Goal: Transaction & Acquisition: Download file/media

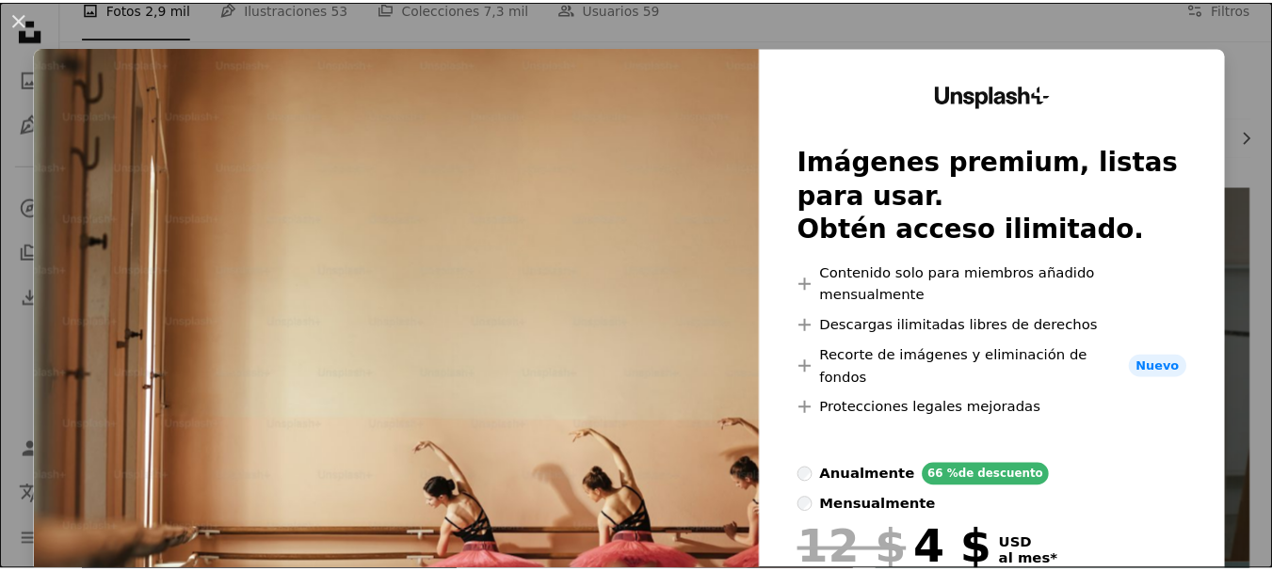
scroll to position [282, 0]
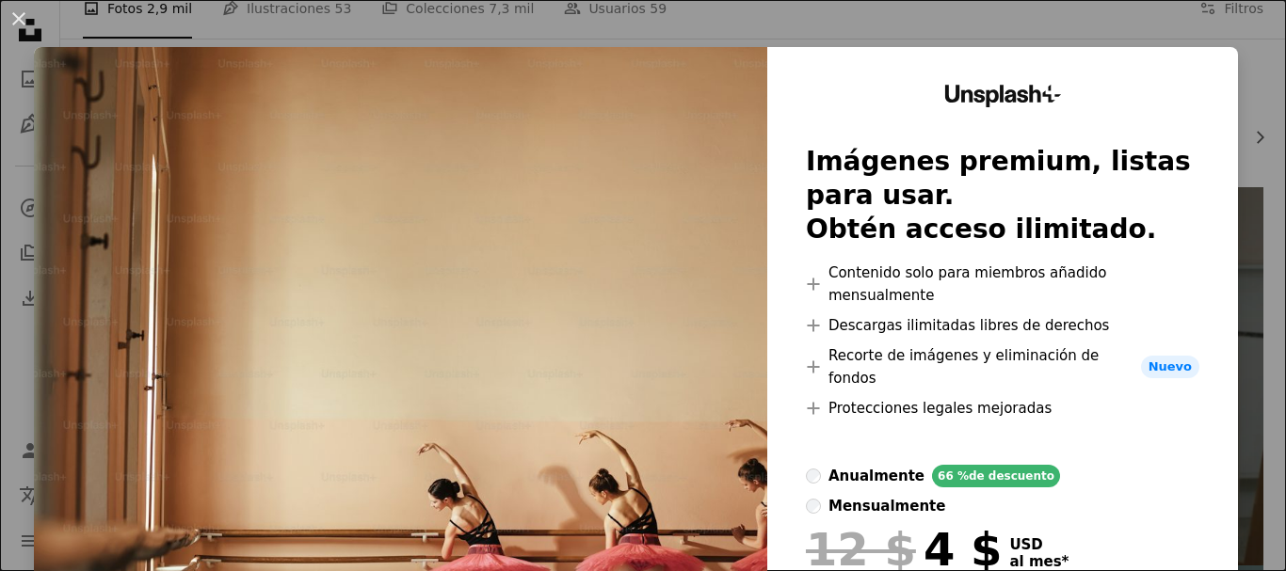
click at [1072, 37] on div "An X shape Unsplash+ Imágenes premium, listas para usar. Obtén acceso ilimitado…" at bounding box center [643, 285] width 1286 height 571
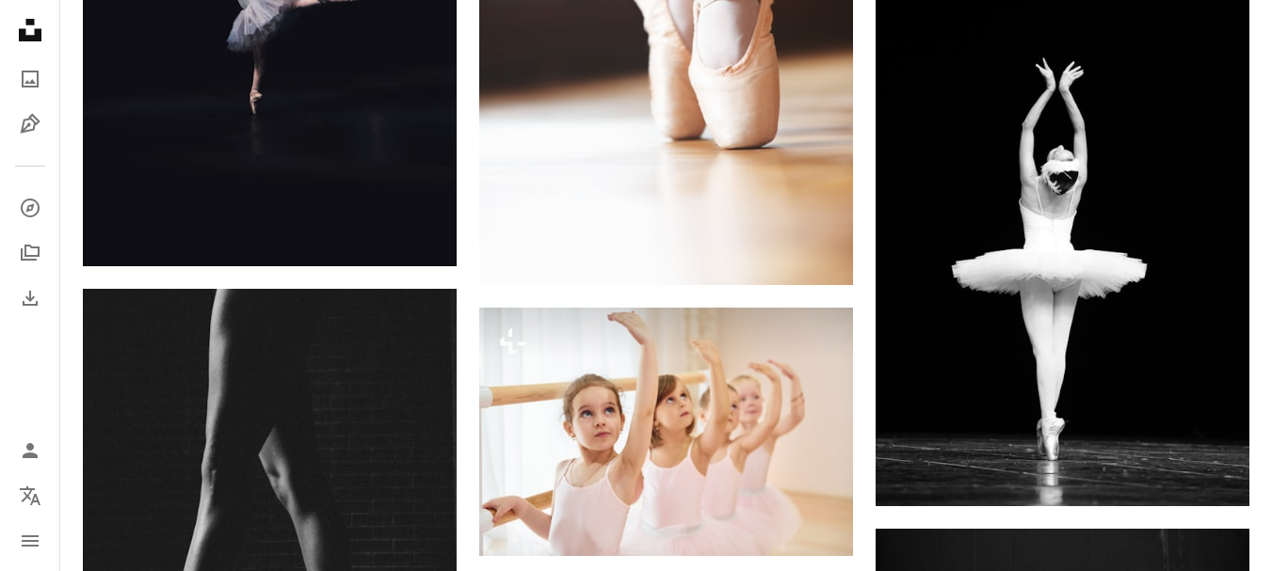
scroll to position [1130, 0]
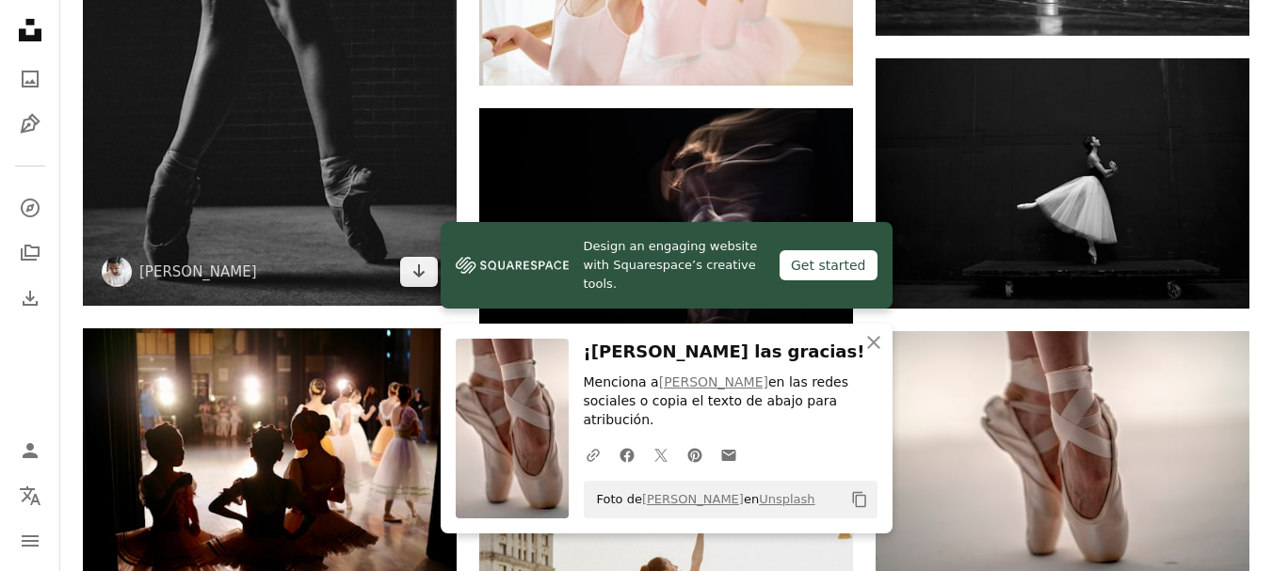
scroll to position [1600, 0]
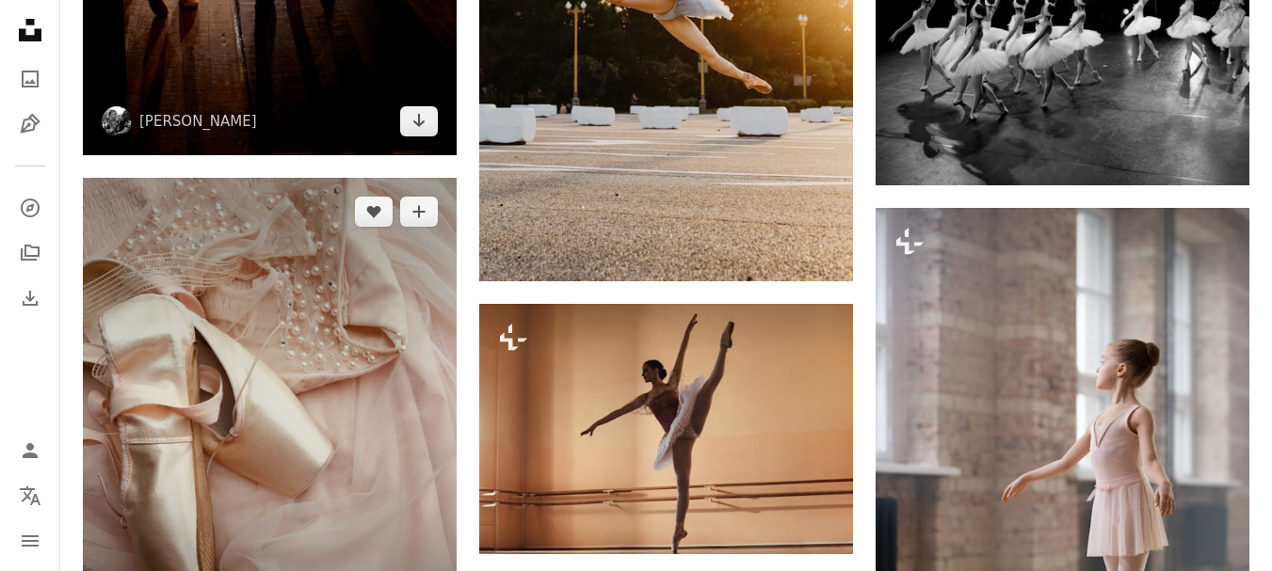
scroll to position [2259, 0]
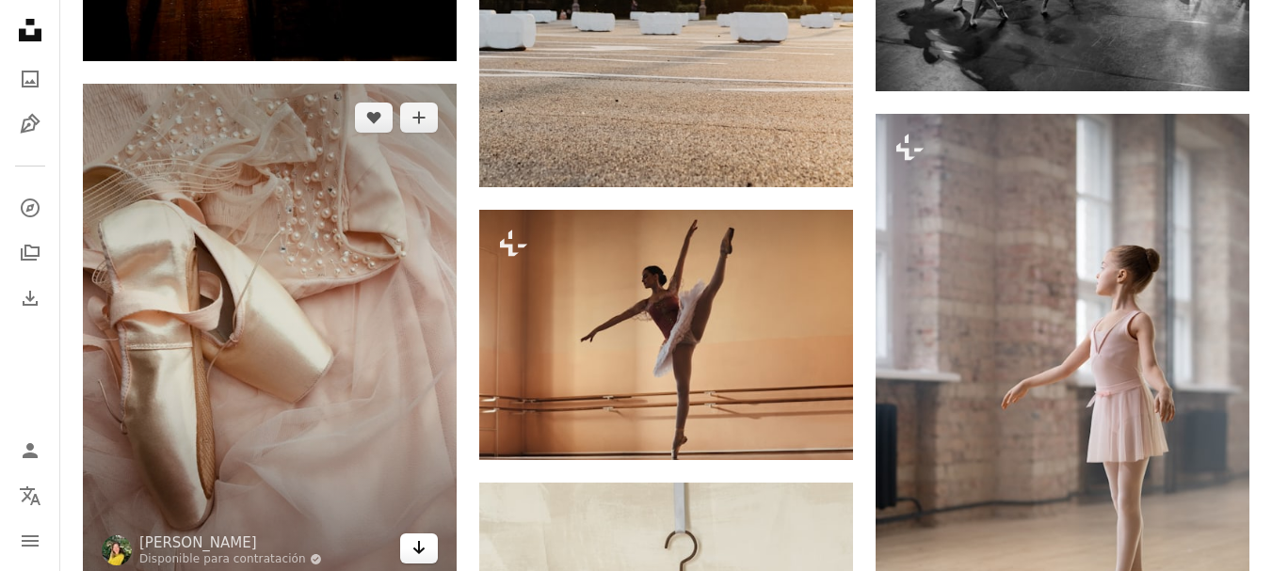
click at [415, 537] on icon "Arrow pointing down" at bounding box center [418, 548] width 15 height 23
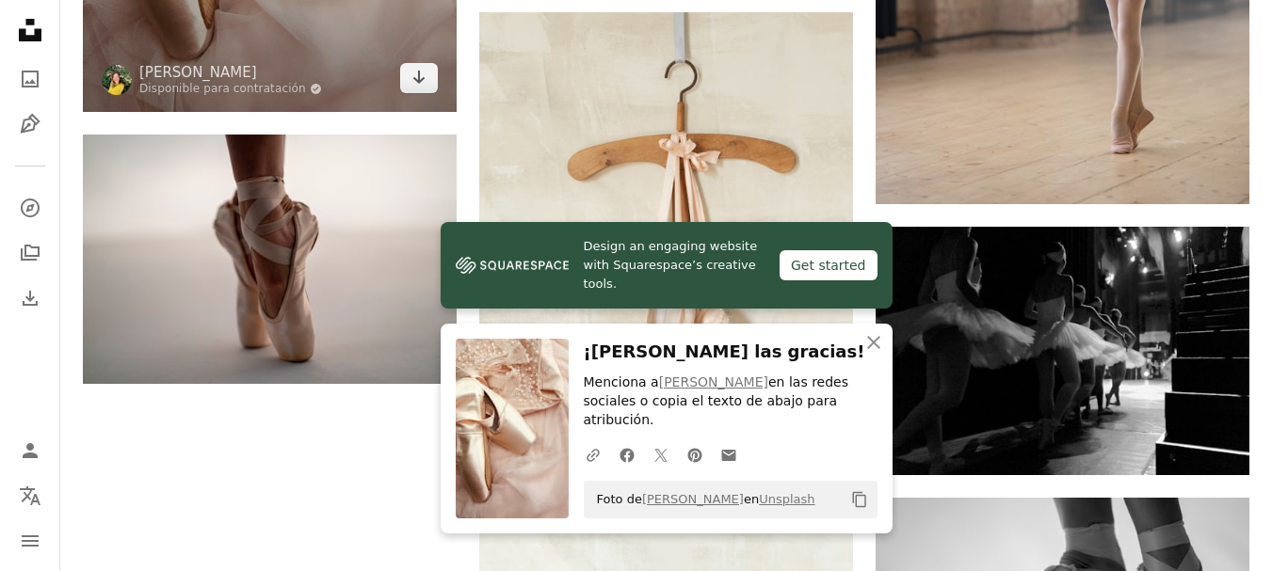
scroll to position [2636, 0]
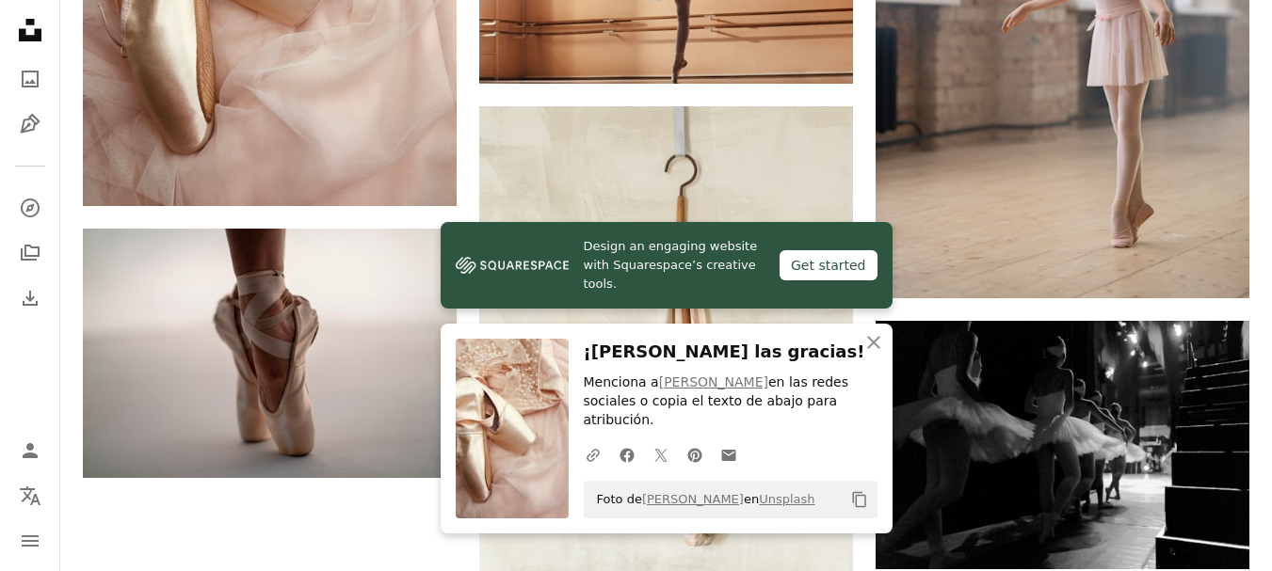
click at [879, 354] on icon "An X shape" at bounding box center [873, 342] width 23 height 23
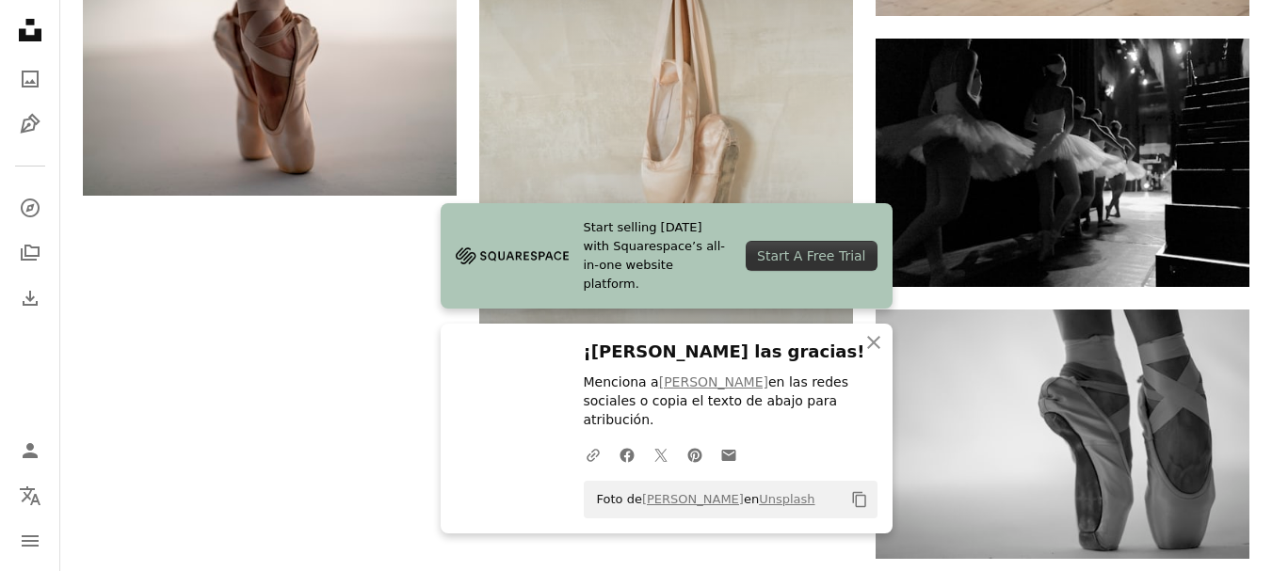
scroll to position [2981, 0]
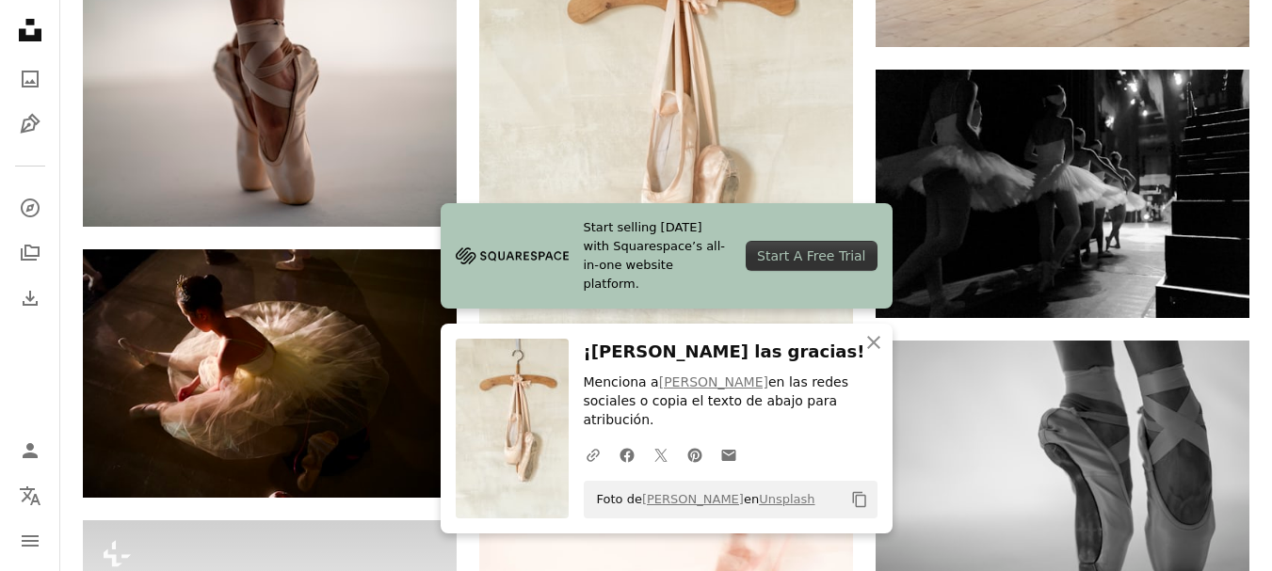
scroll to position [2793, 0]
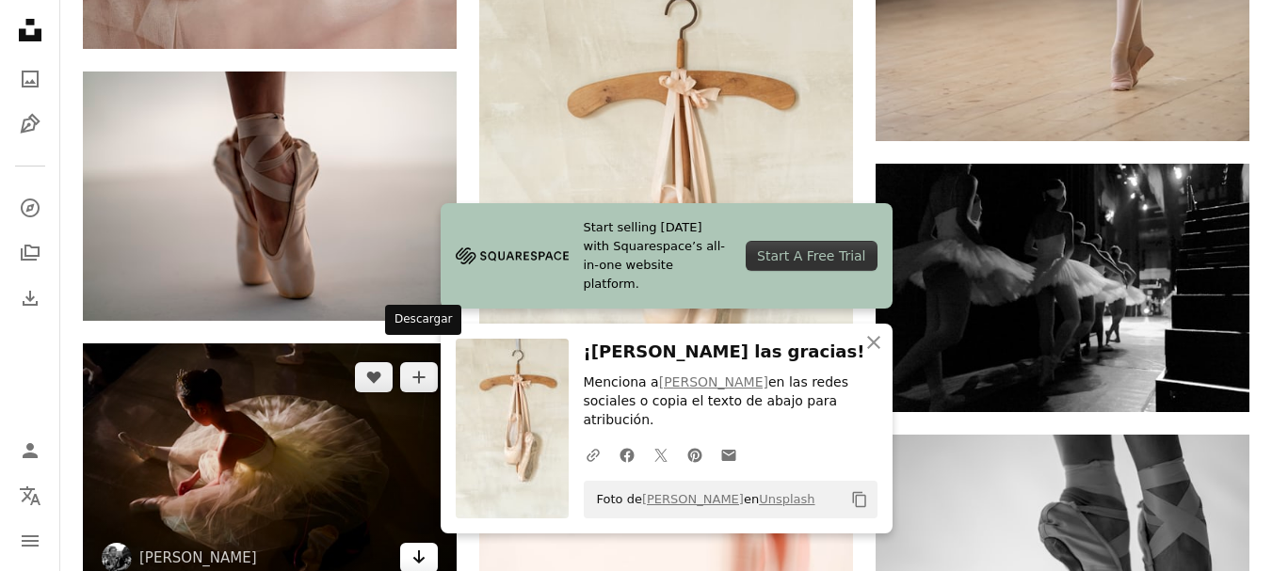
click at [409, 543] on link "Arrow pointing down" at bounding box center [419, 558] width 38 height 30
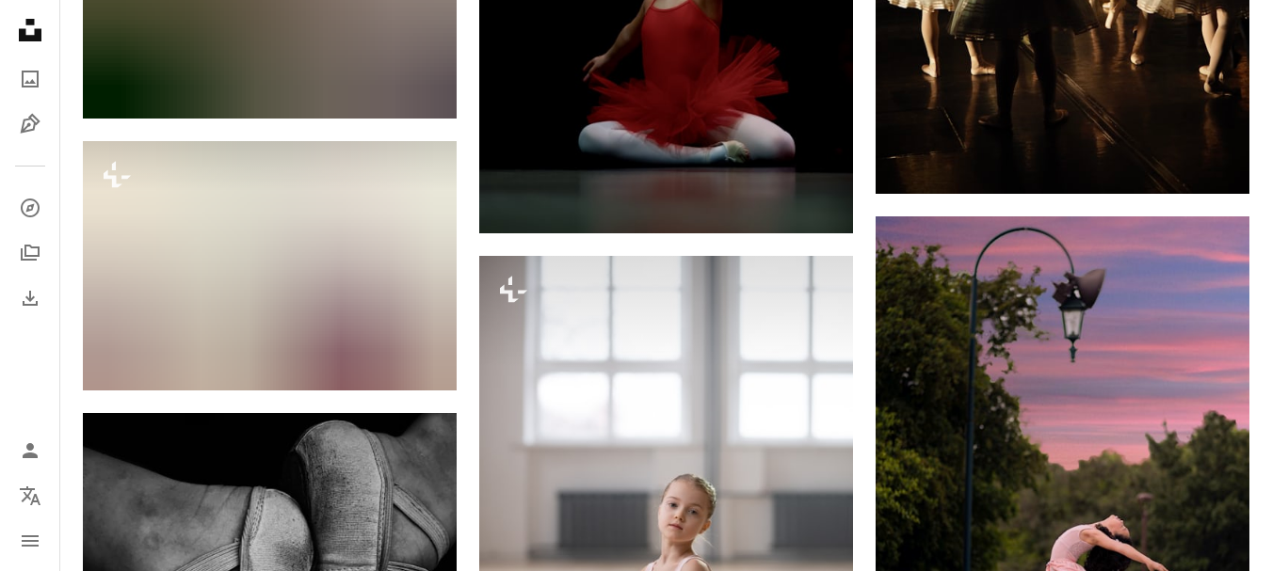
scroll to position [6558, 0]
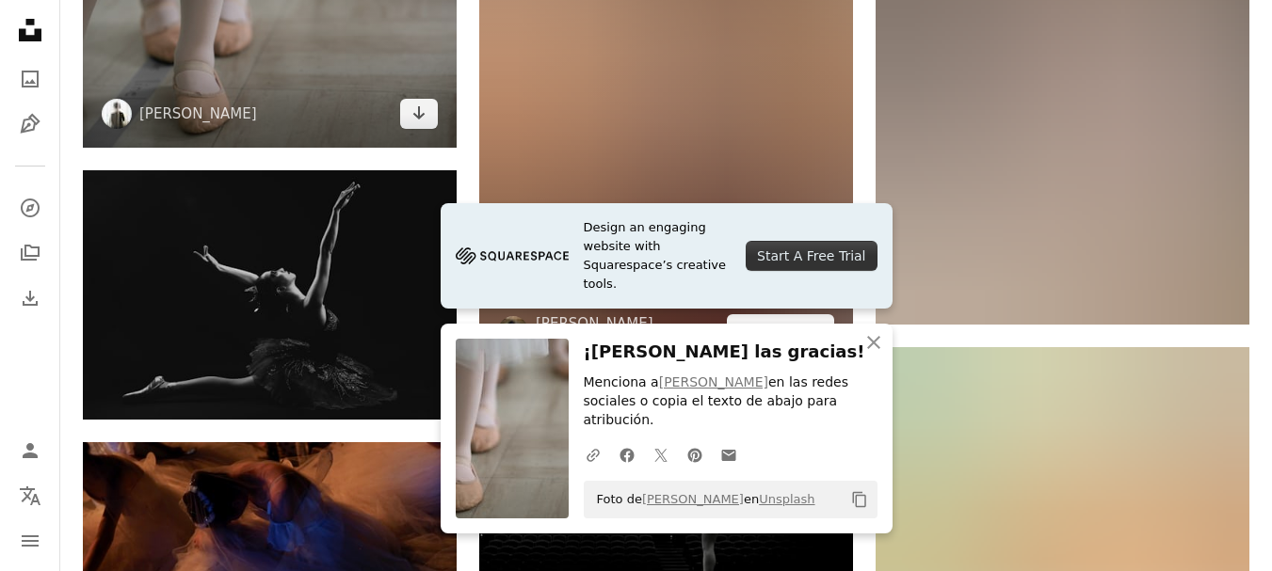
scroll to position [7217, 0]
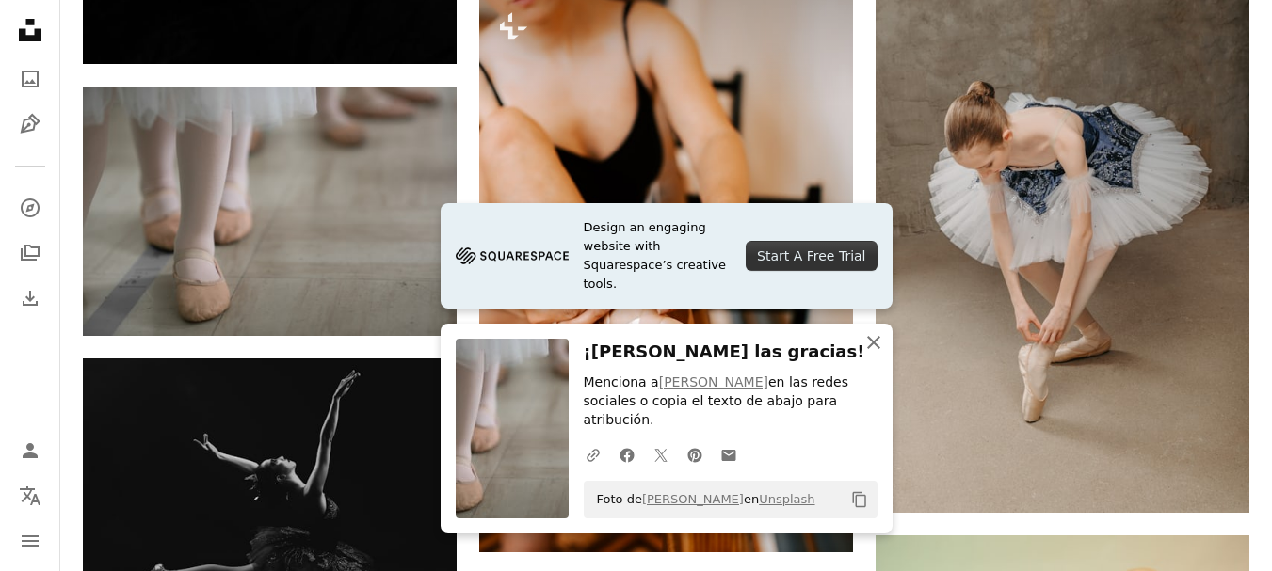
click at [870, 354] on icon "An X shape" at bounding box center [873, 342] width 23 height 23
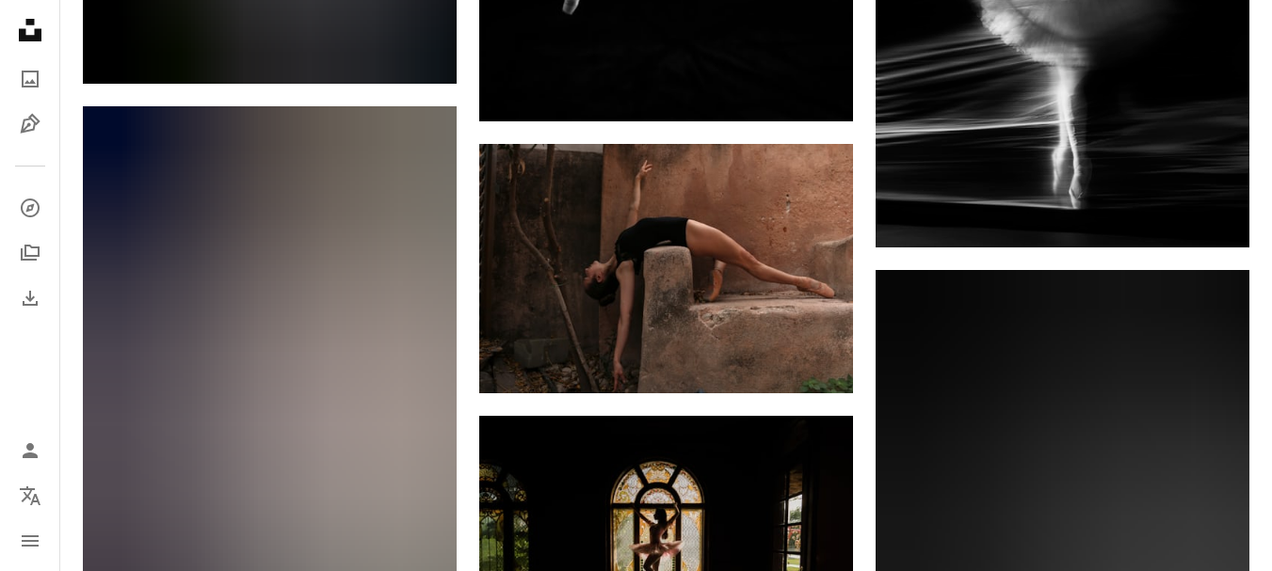
scroll to position [10041, 0]
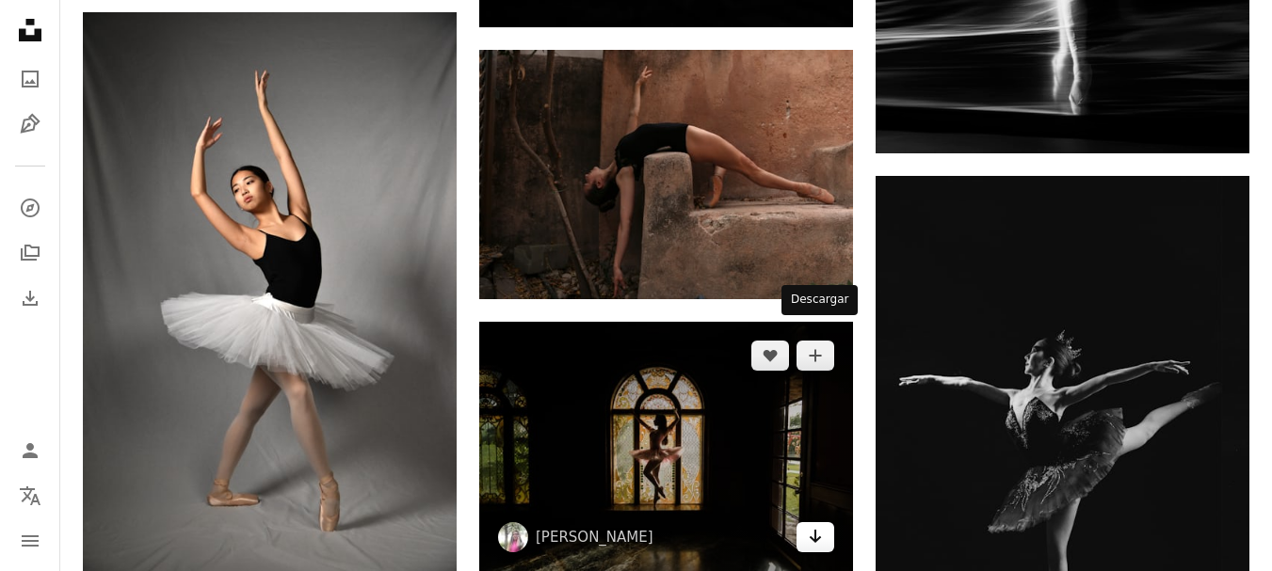
click at [818, 525] on icon "Arrow pointing down" at bounding box center [815, 536] width 15 height 23
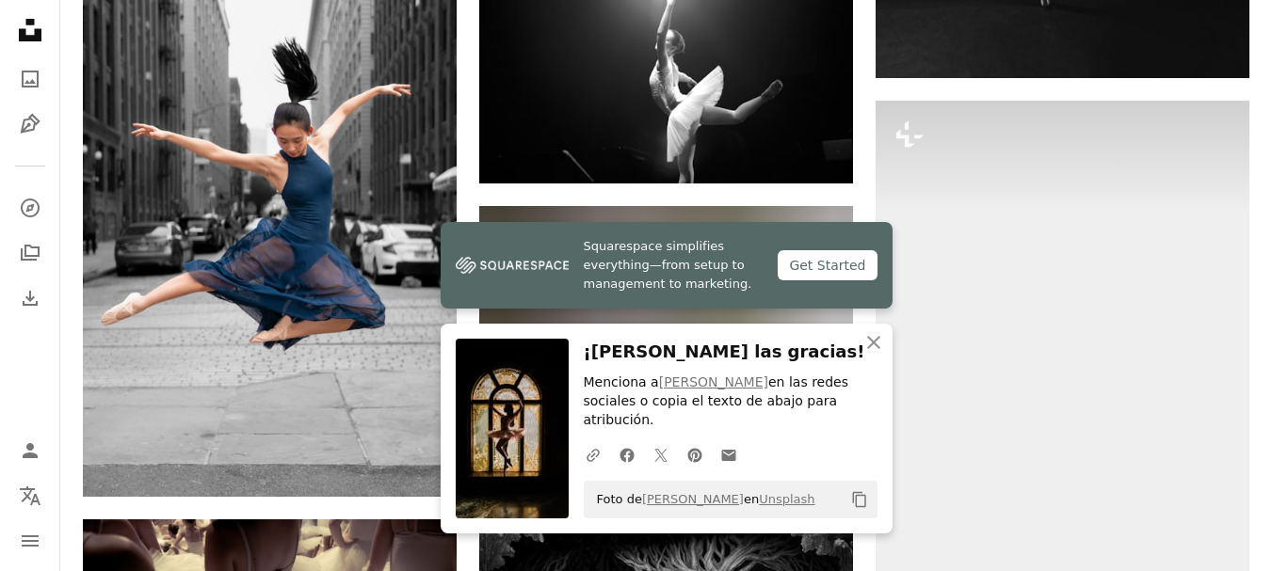
scroll to position [10794, 0]
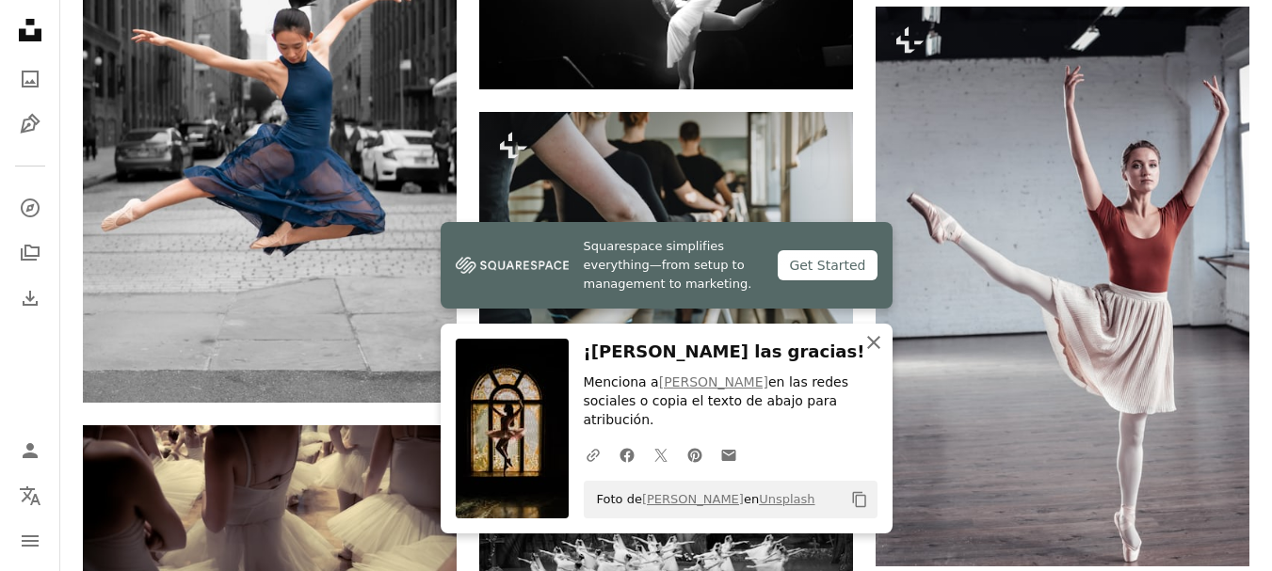
click at [874, 349] on icon "button" at bounding box center [873, 342] width 13 height 13
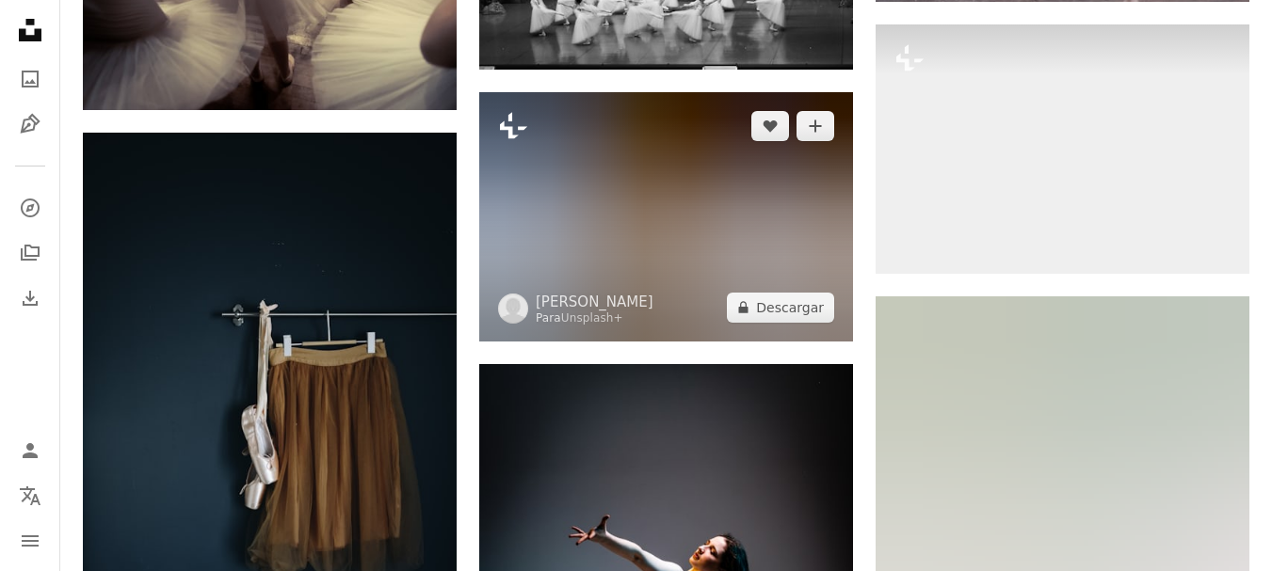
scroll to position [11452, 0]
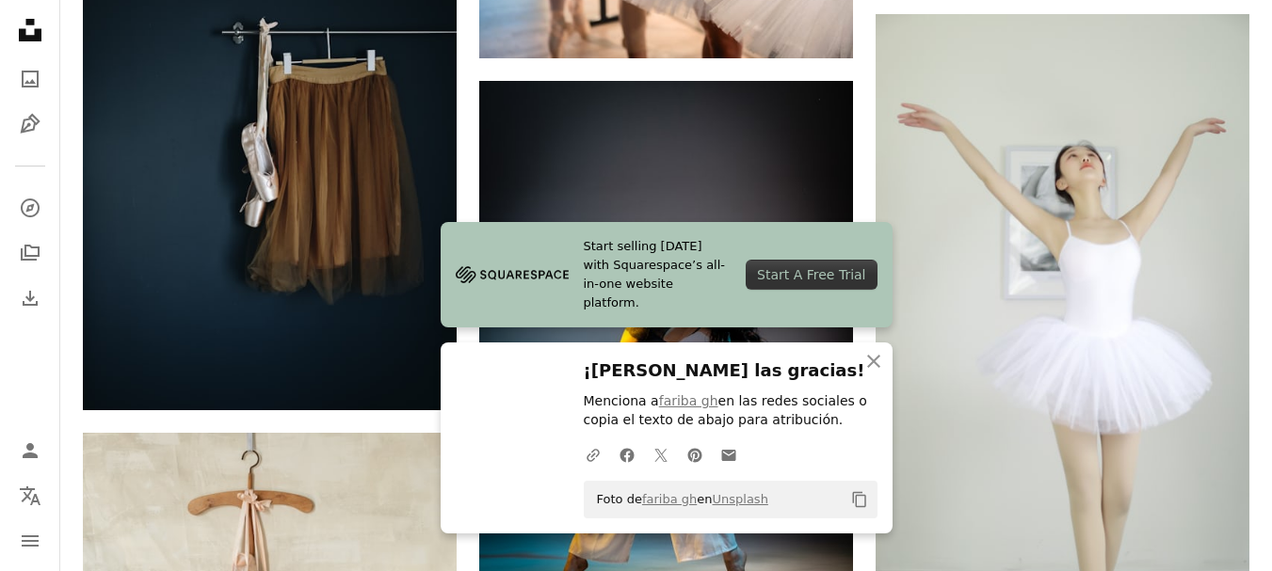
scroll to position [11829, 0]
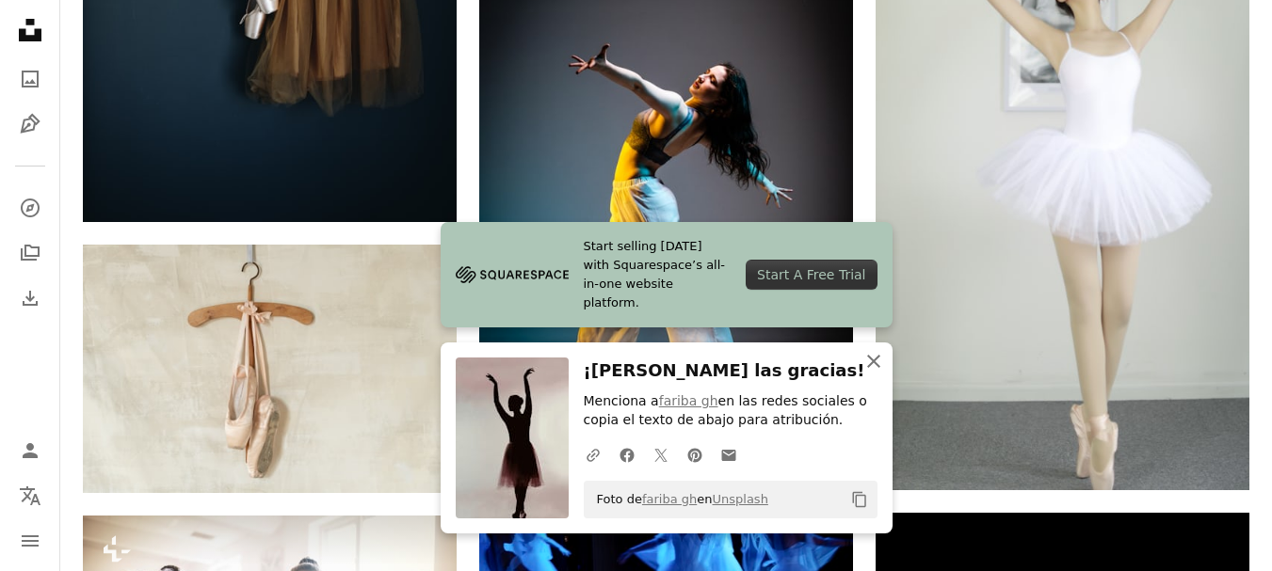
click at [874, 362] on icon "button" at bounding box center [873, 361] width 13 height 13
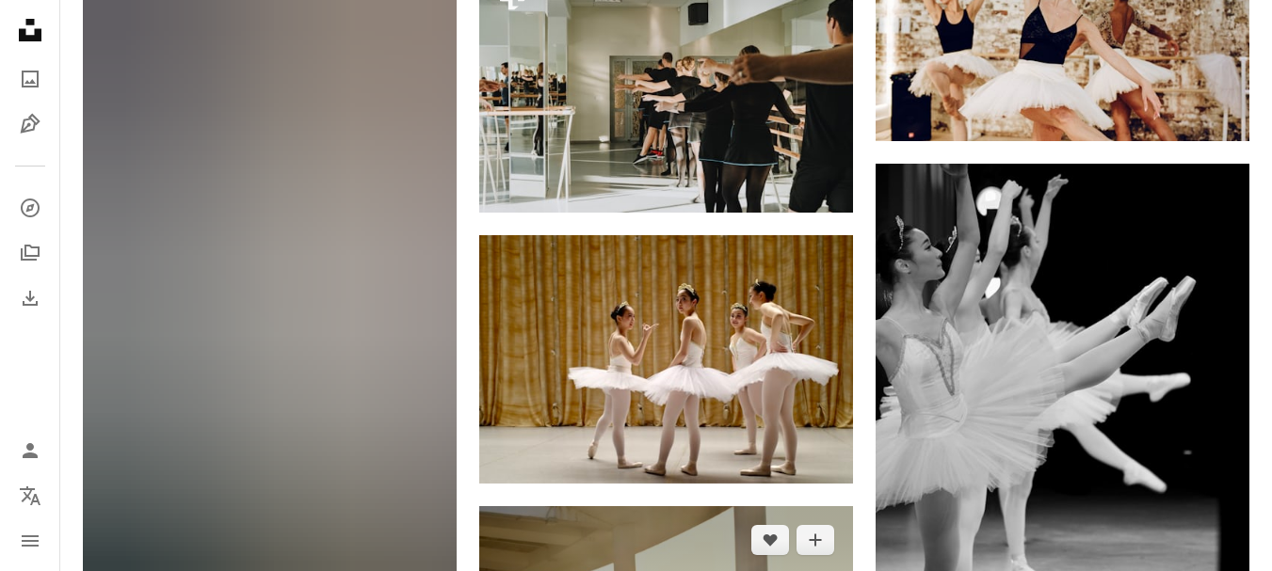
scroll to position [18889, 0]
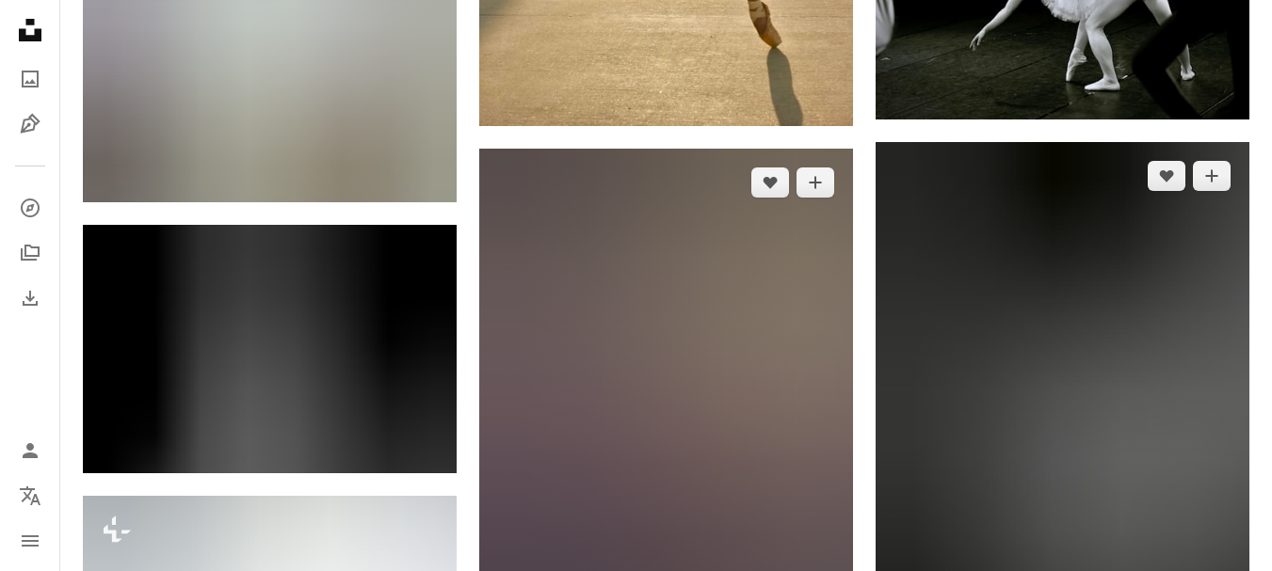
scroll to position [20018, 0]
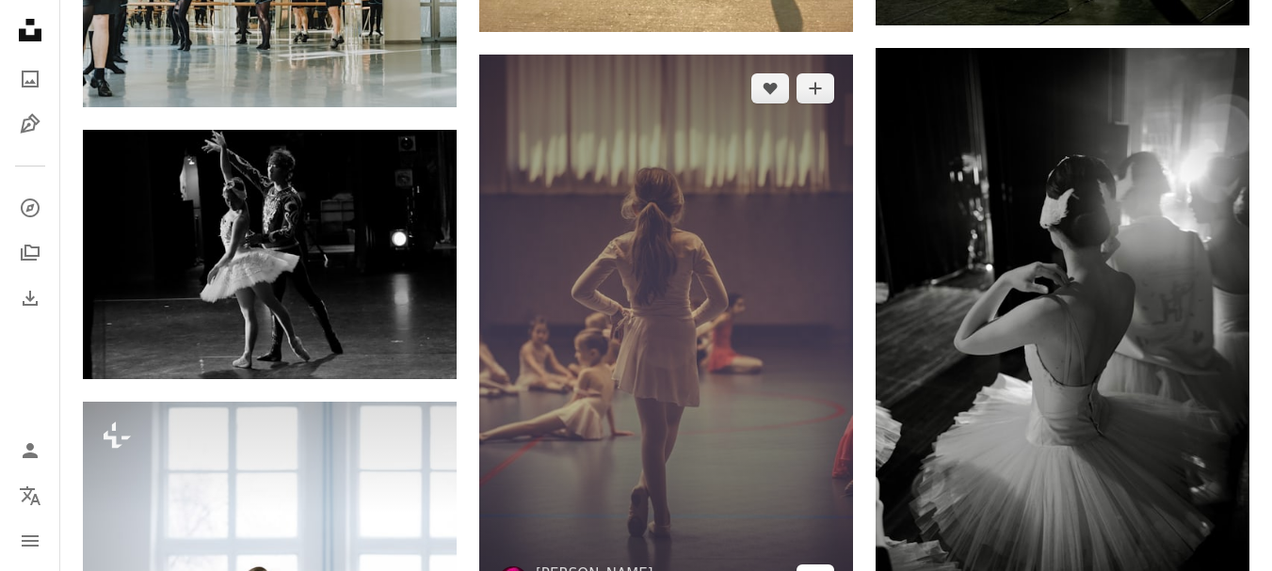
click at [813, 568] on icon "Arrow pointing down" at bounding box center [815, 579] width 15 height 23
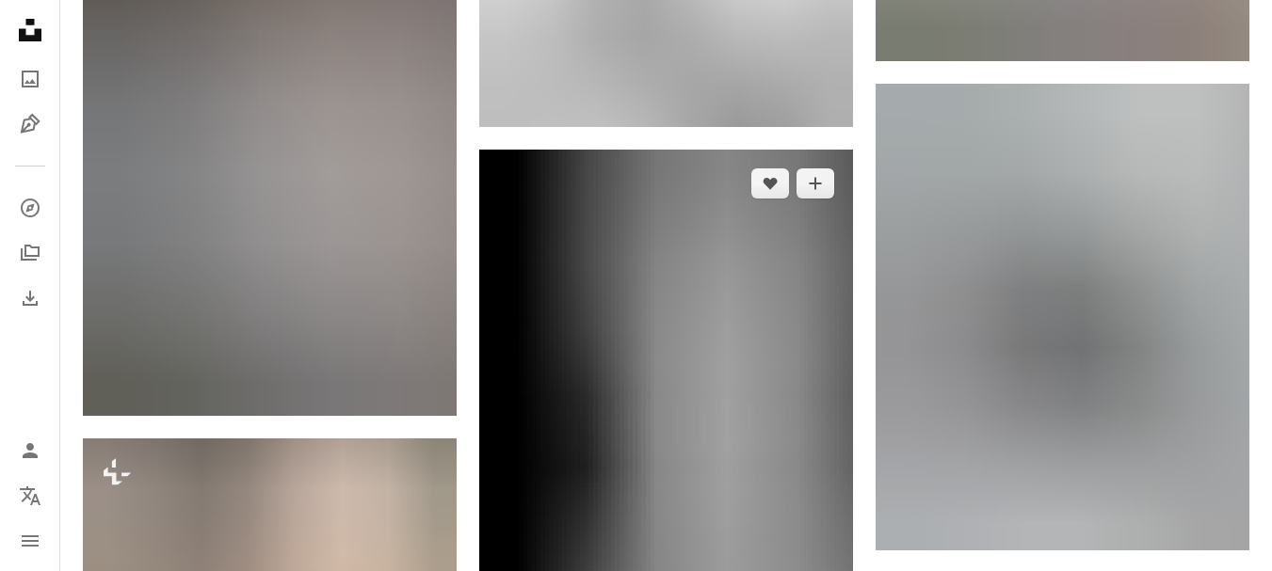
scroll to position [21242, 0]
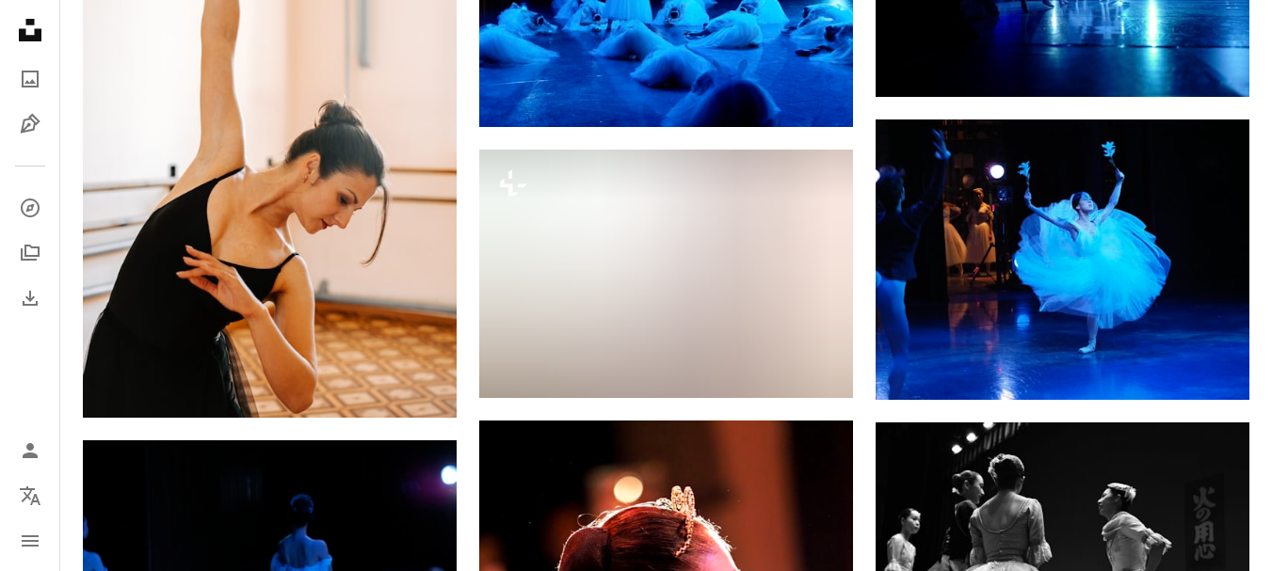
scroll to position [48068, 0]
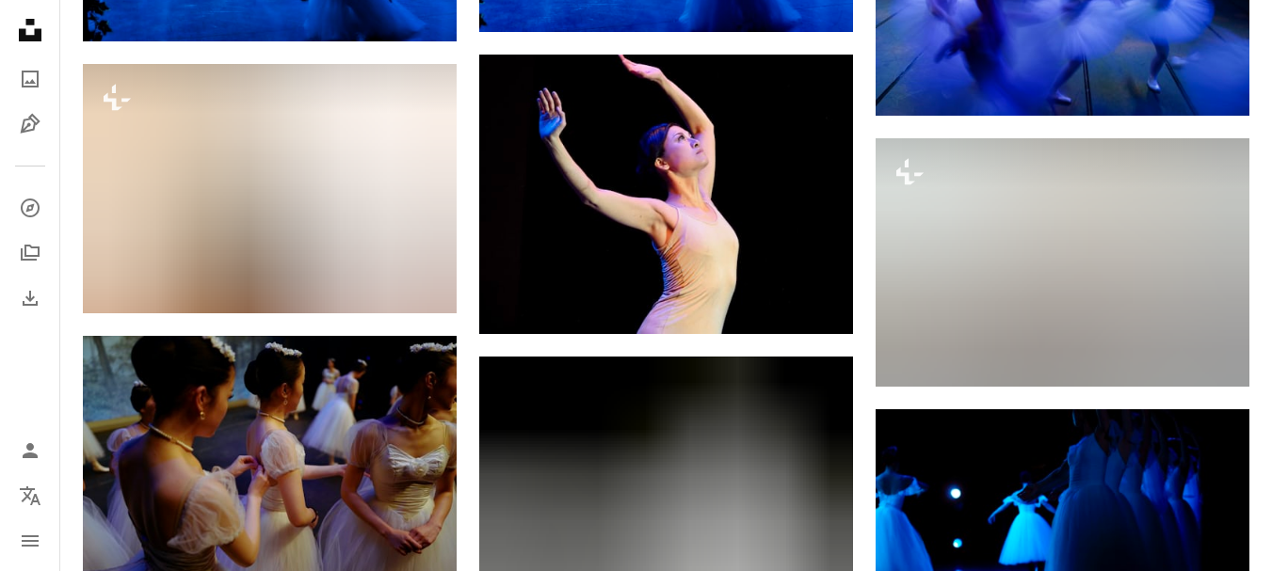
scroll to position [52116, 0]
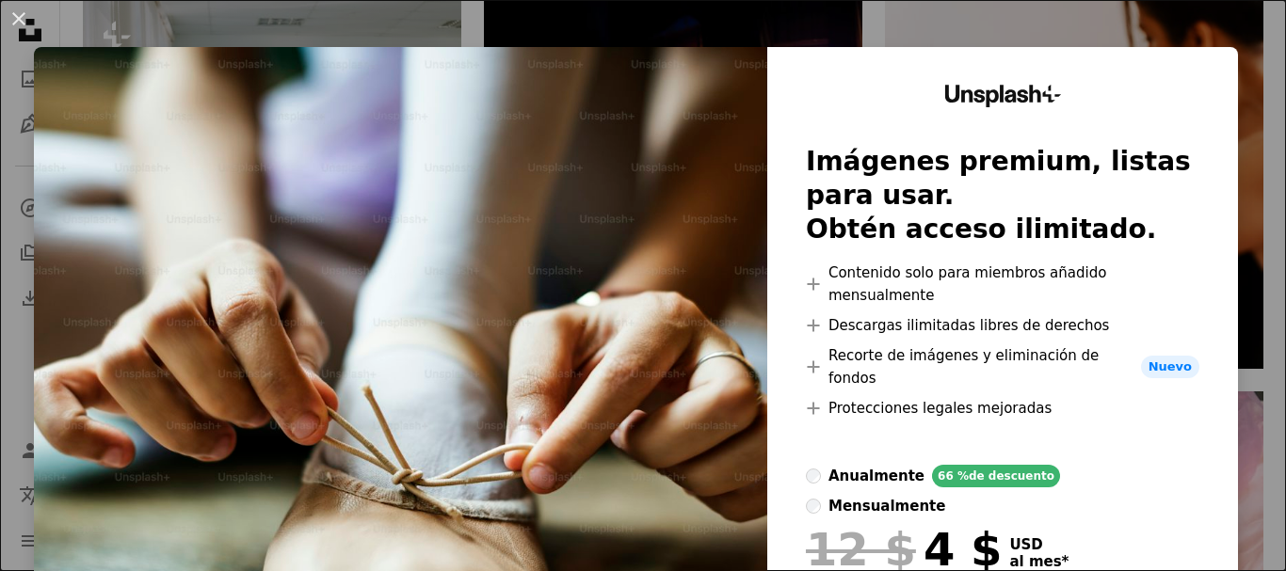
click at [1216, 36] on div "An X shape Unsplash+ Imágenes premium, listas para usar. Obtén acceso ilimitado…" at bounding box center [643, 285] width 1286 height 571
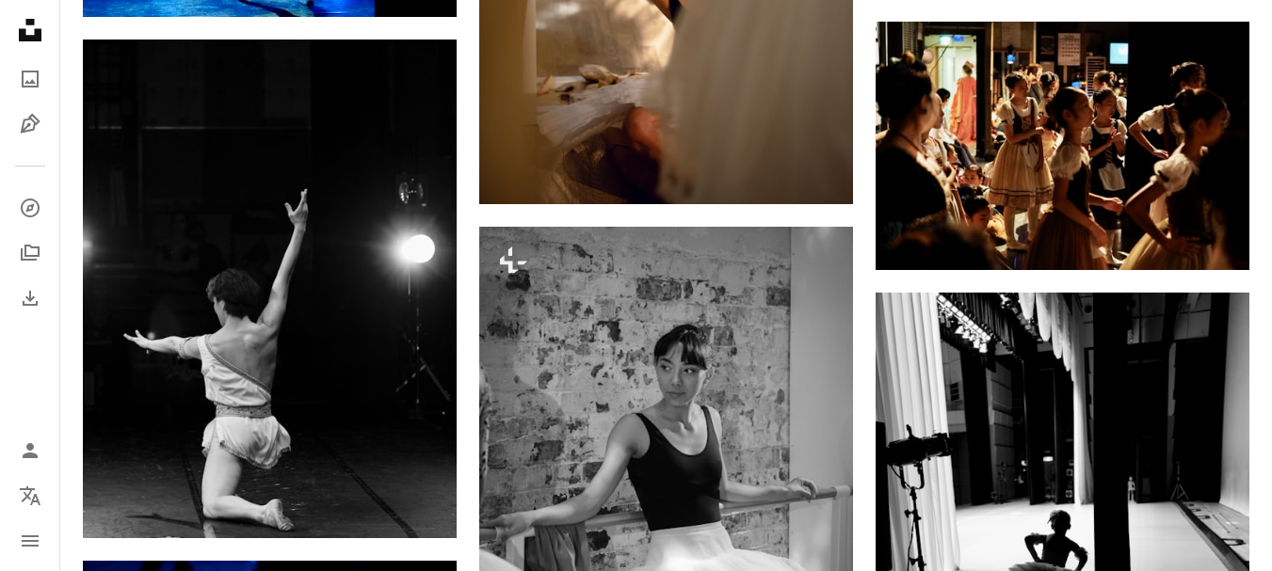
scroll to position [55410, 0]
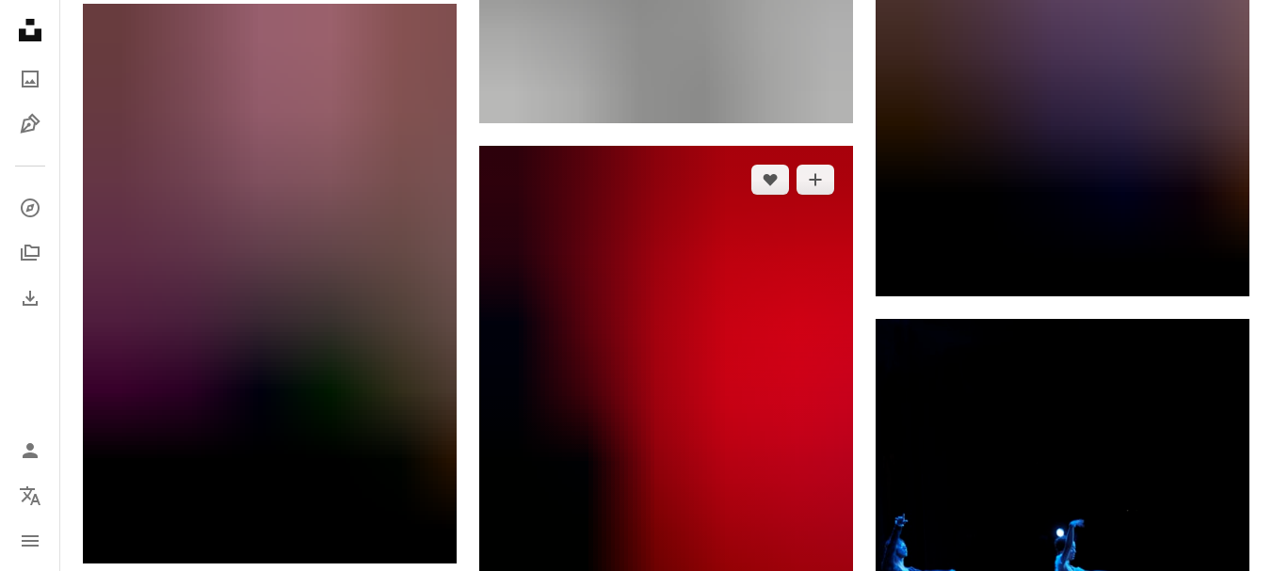
scroll to position [56822, 0]
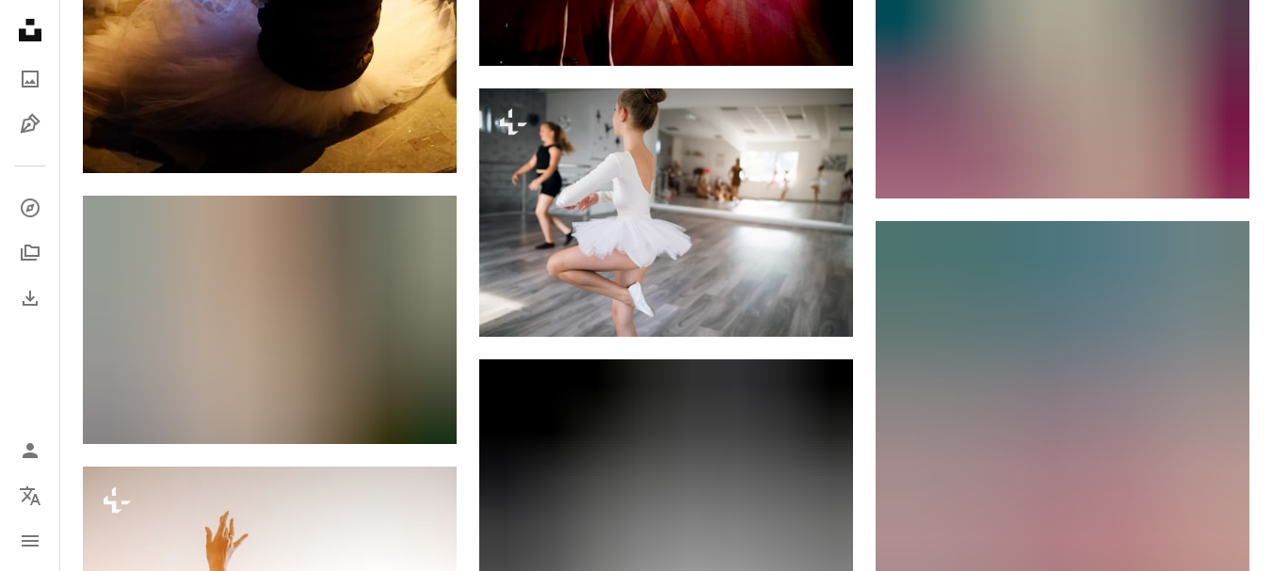
scroll to position [58987, 0]
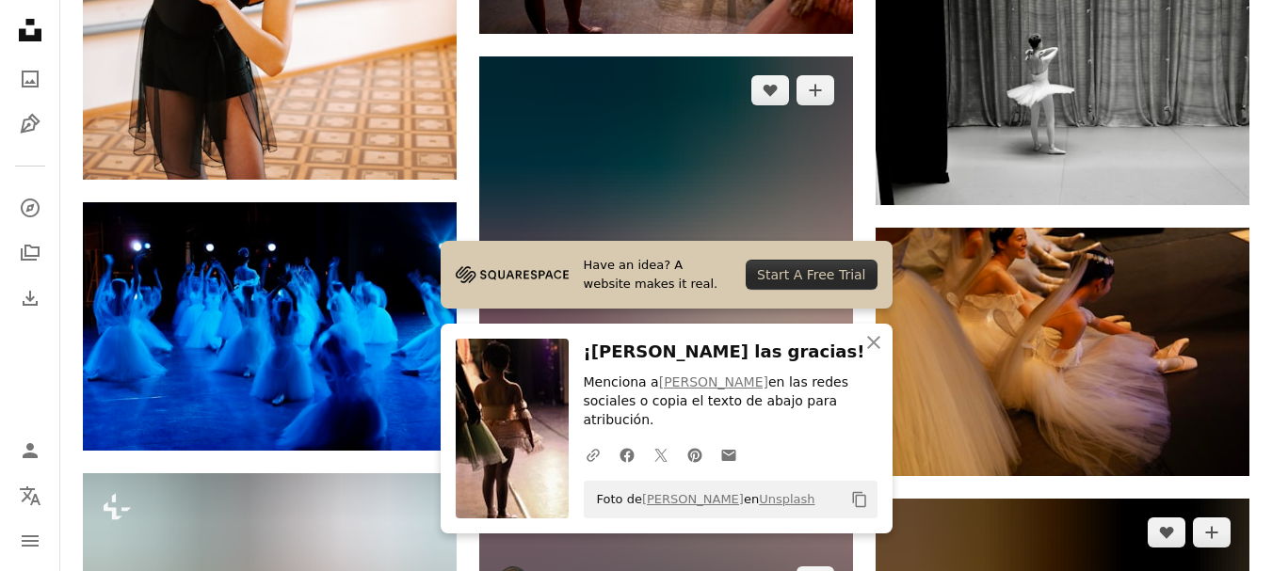
scroll to position [59646, 0]
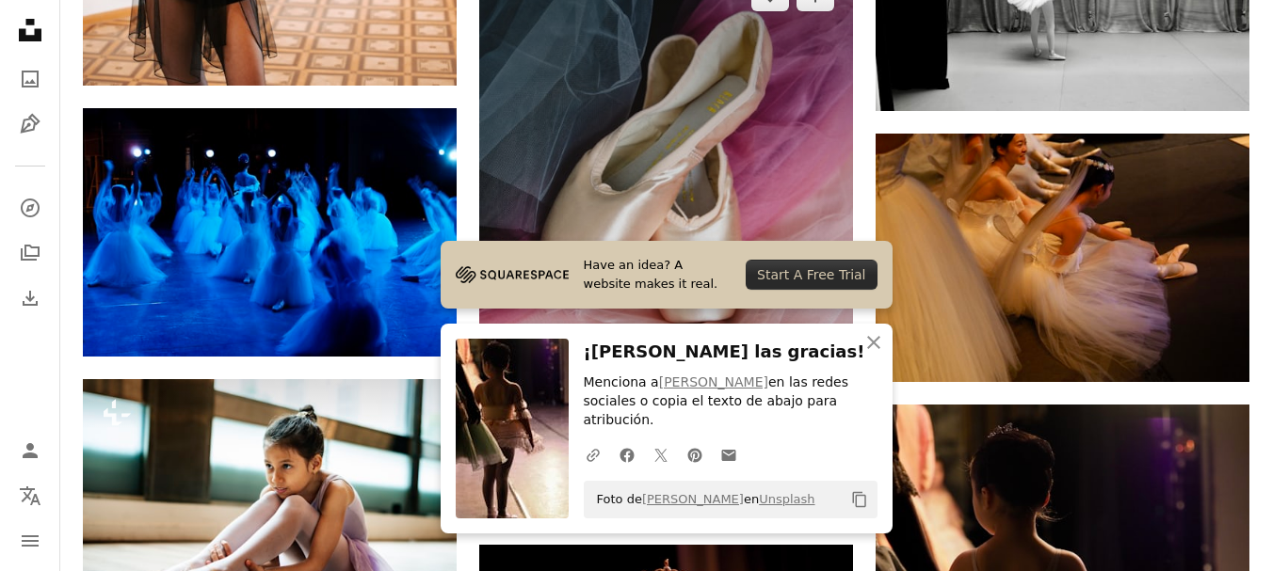
click at [826, 473] on link "Arrow pointing down" at bounding box center [815, 488] width 38 height 30
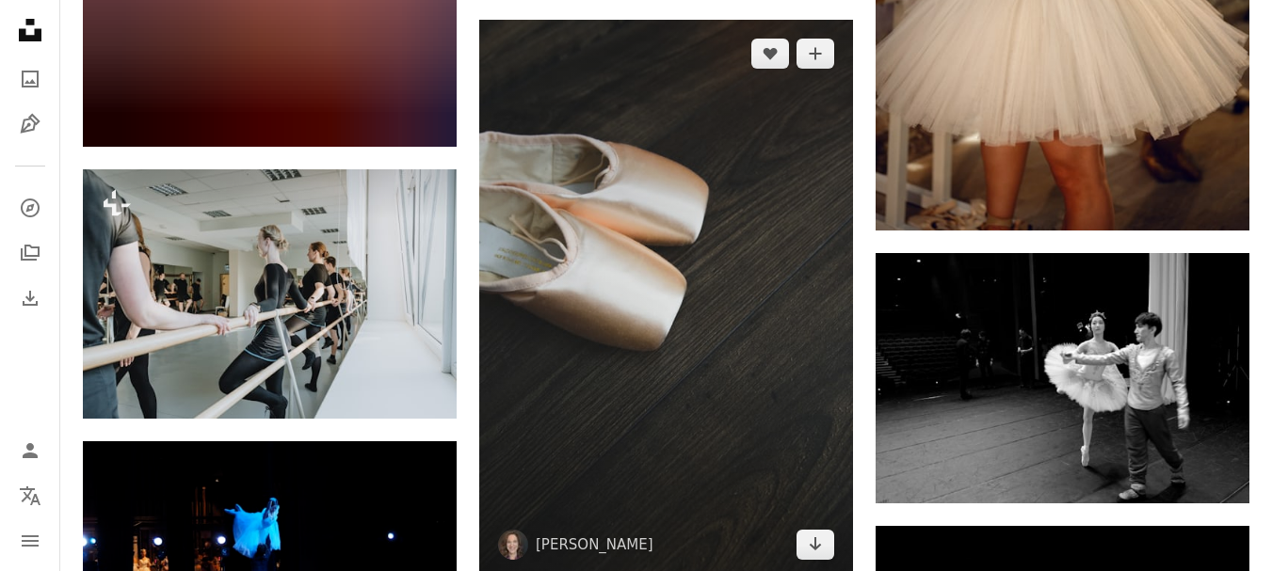
scroll to position [61152, 0]
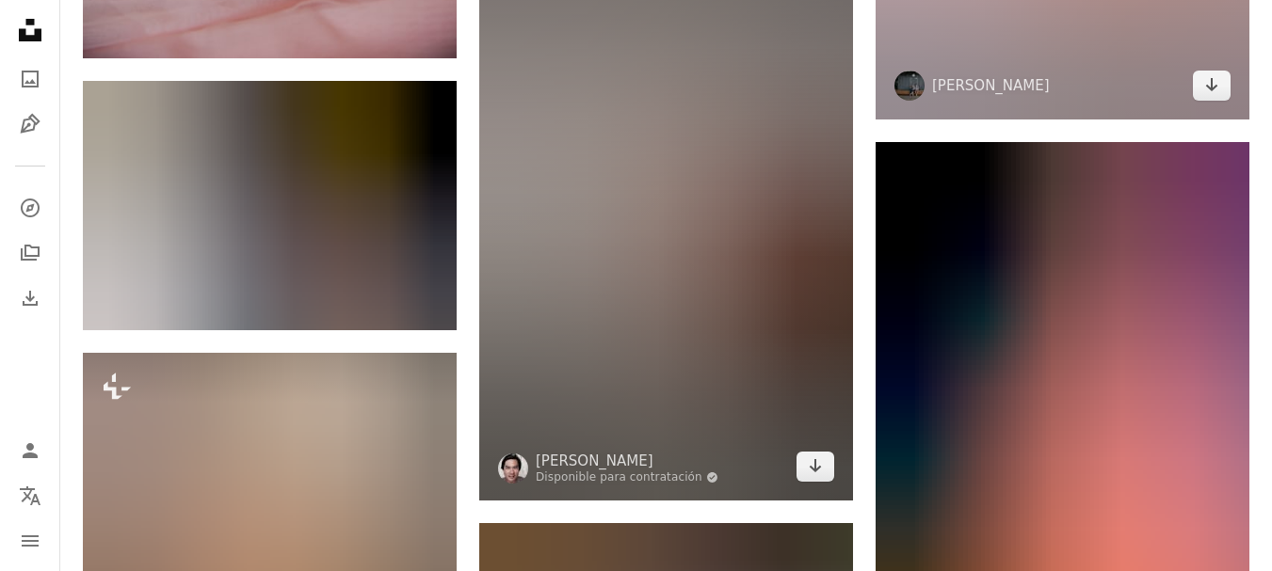
scroll to position [62564, 0]
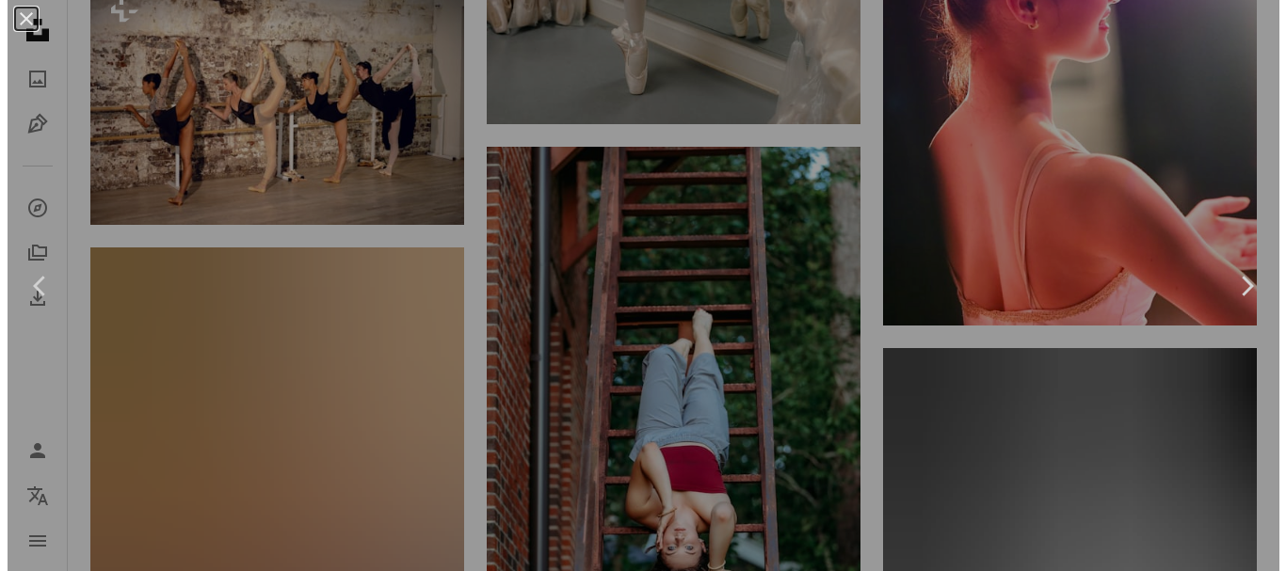
scroll to position [65199, 0]
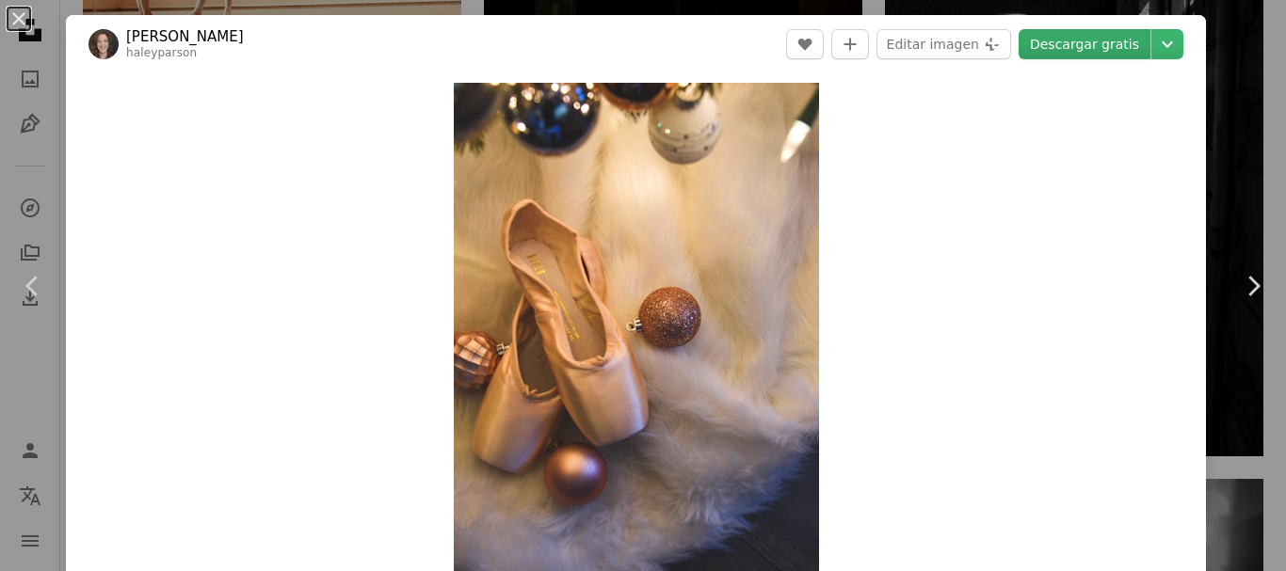
click at [1088, 50] on link "Descargar gratis" at bounding box center [1084, 44] width 132 height 30
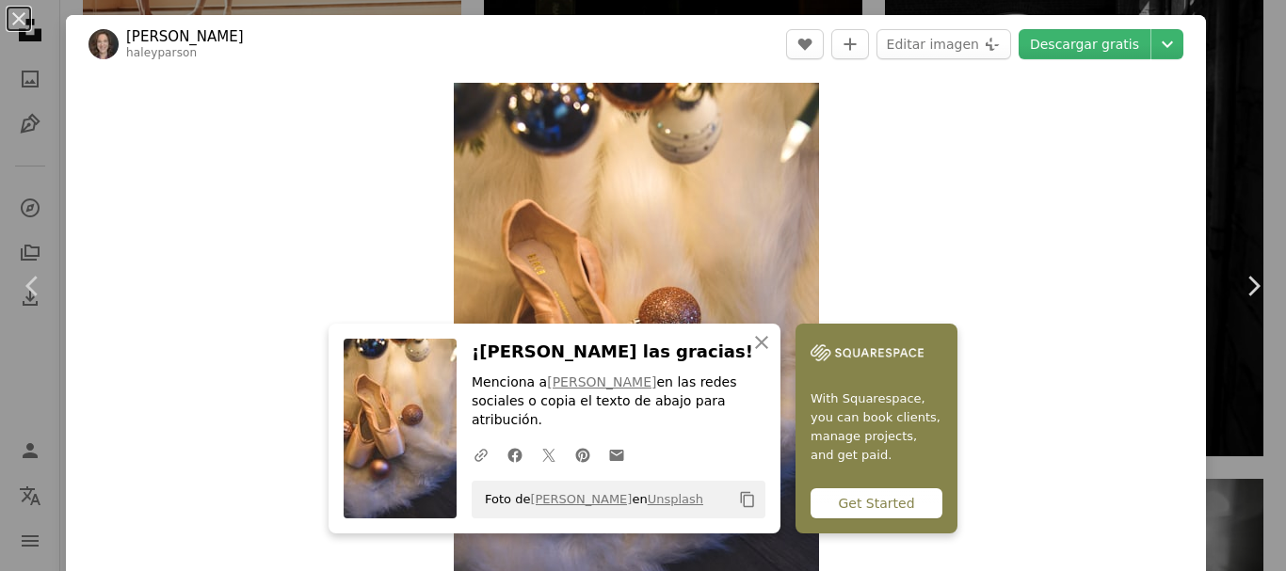
click at [1210, 44] on div "An X shape Chevron left Chevron right An X shape Cerrar ¡[PERSON_NAME] las grac…" at bounding box center [643, 285] width 1286 height 571
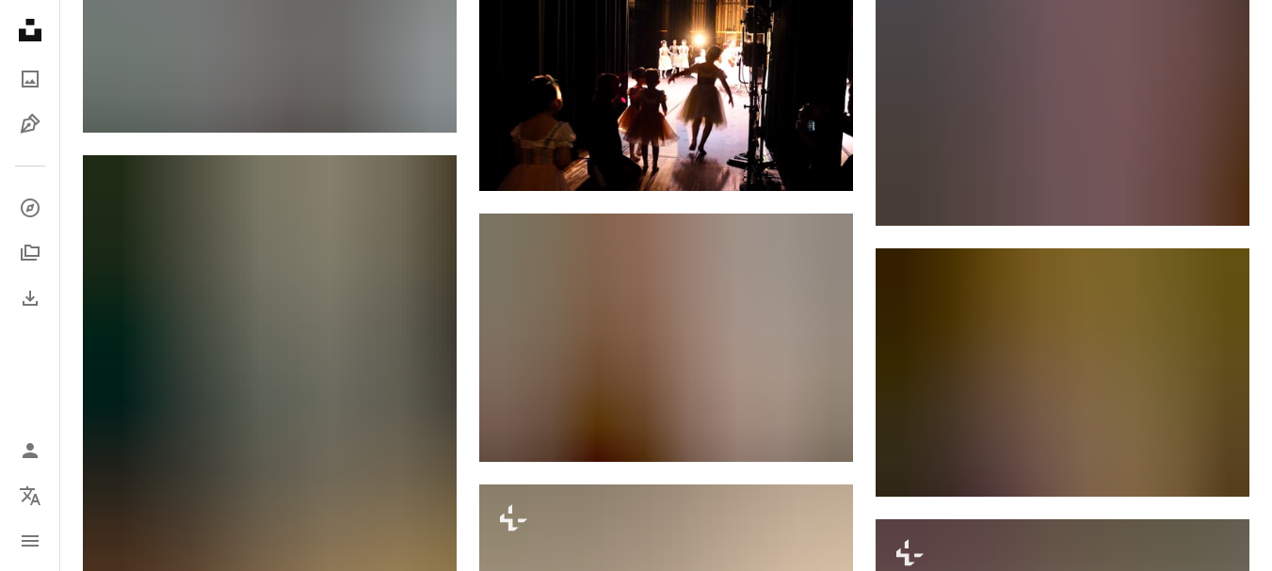
scroll to position [72635, 0]
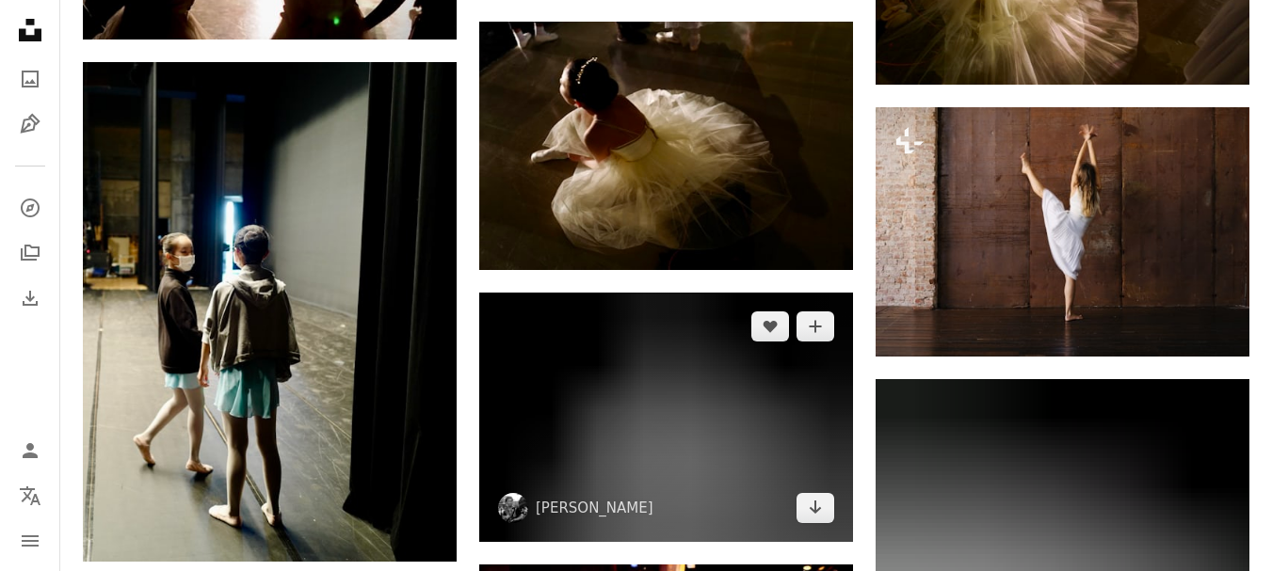
scroll to position [78189, 0]
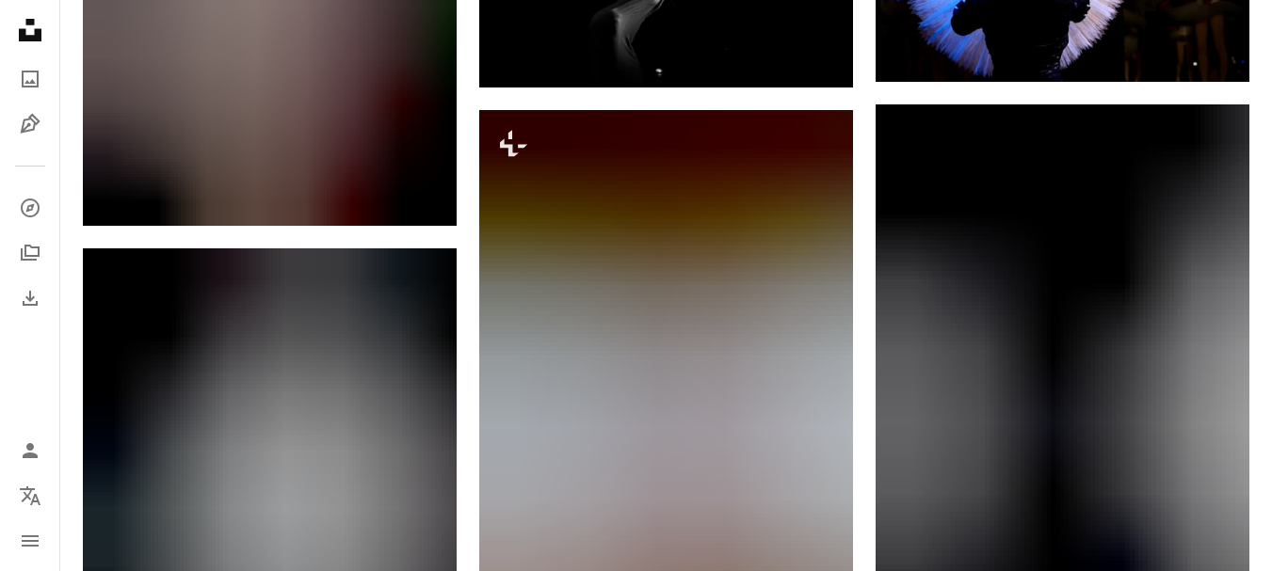
scroll to position [90520, 0]
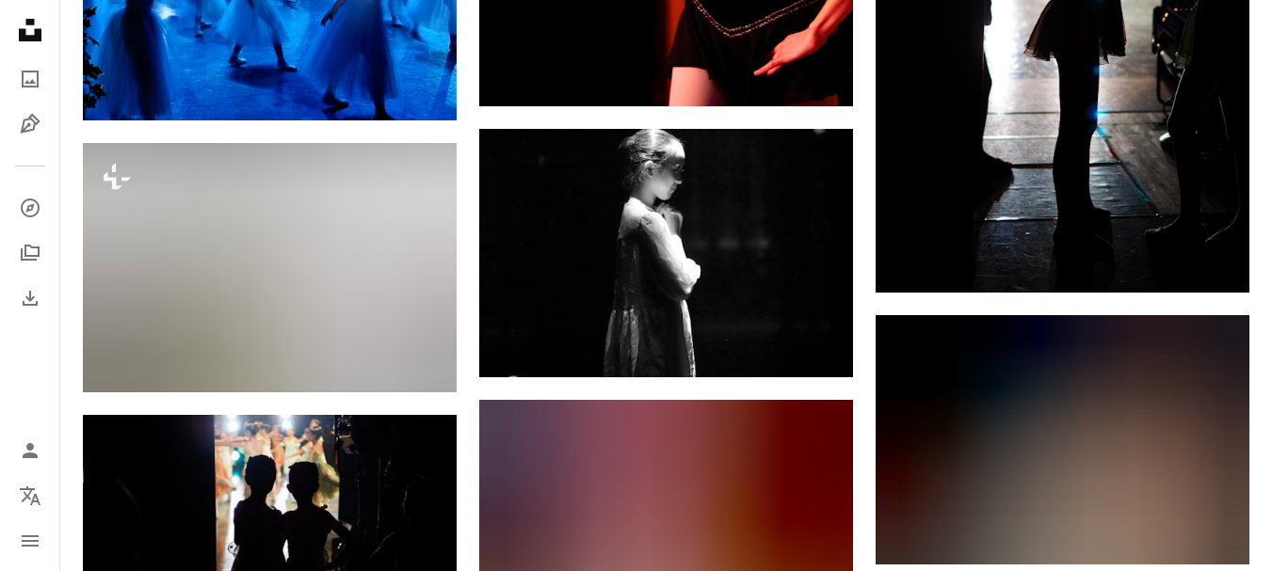
scroll to position [98520, 0]
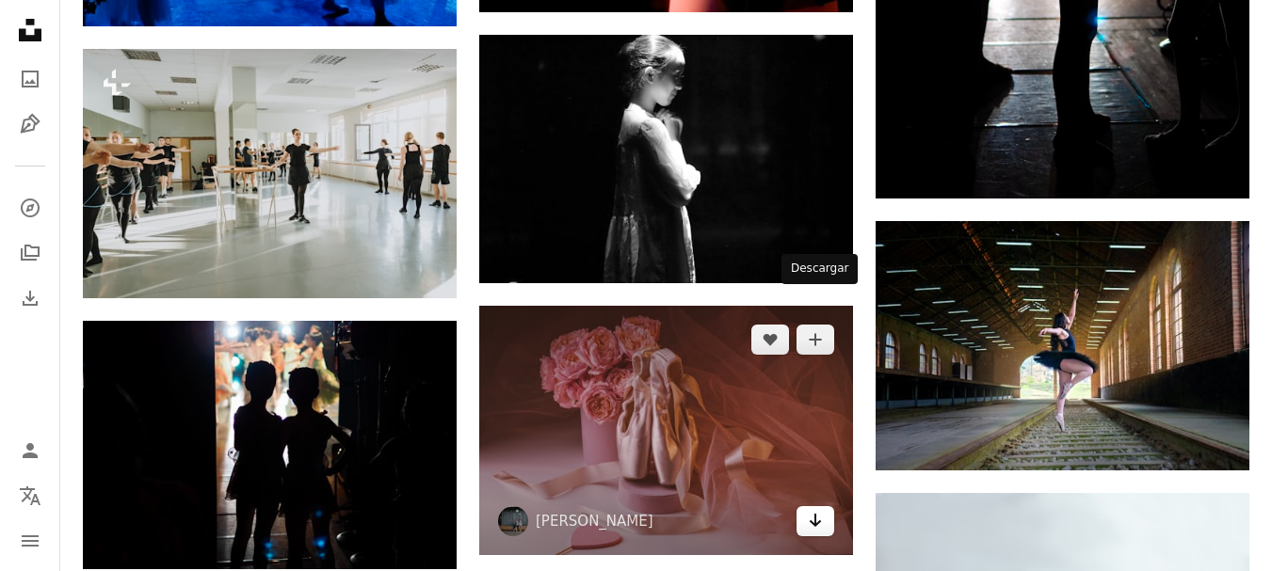
click at [823, 506] on link "Arrow pointing down" at bounding box center [815, 521] width 38 height 30
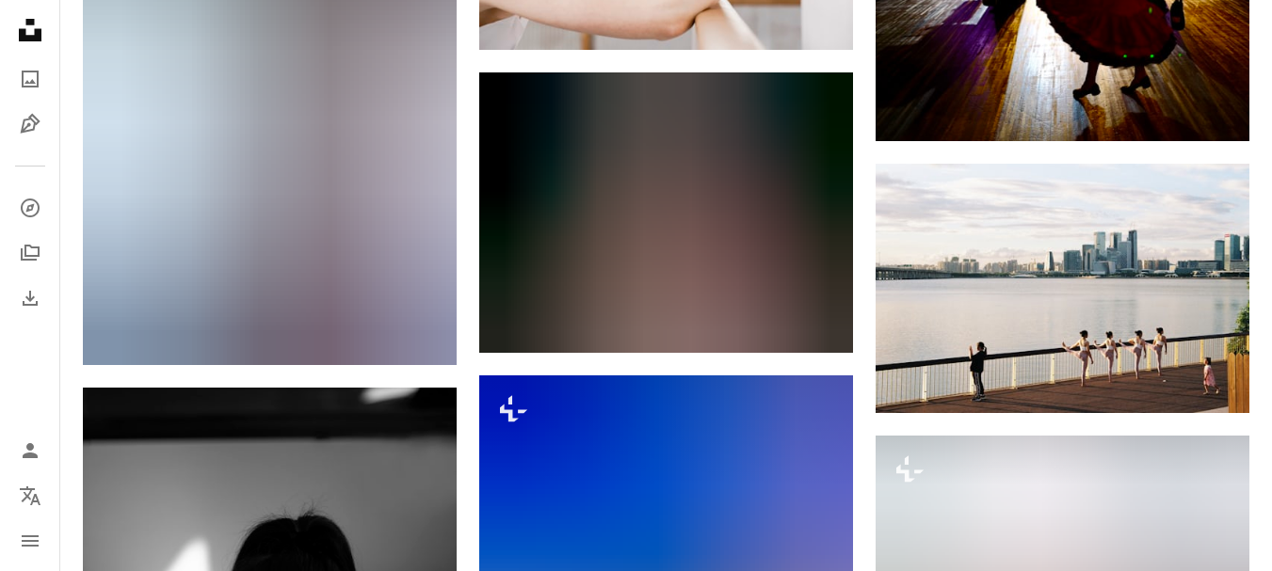
scroll to position [126194, 0]
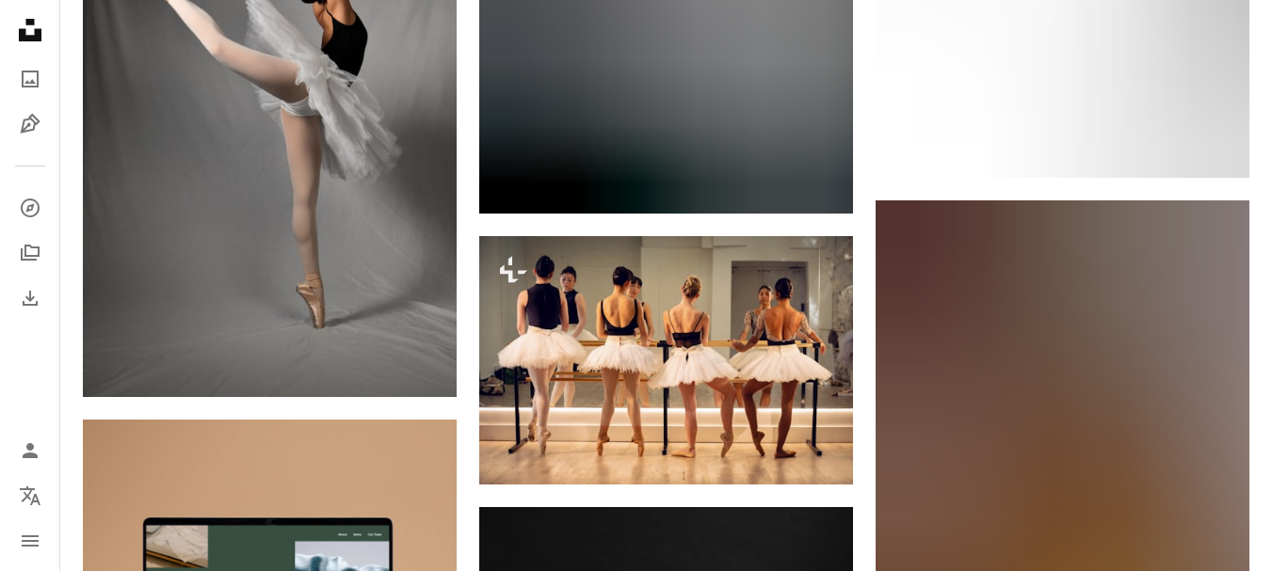
scroll to position [0, 0]
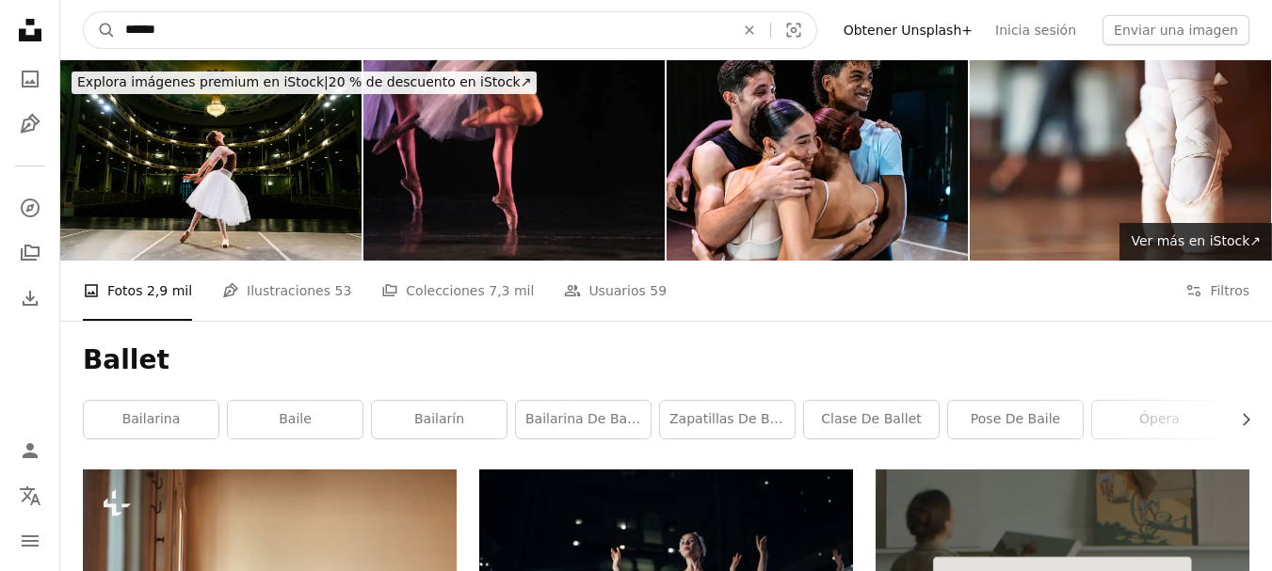
click at [455, 43] on input "******" at bounding box center [422, 30] width 613 height 36
type input "**********"
click at [84, 12] on button "A magnifying glass" at bounding box center [100, 30] width 32 height 36
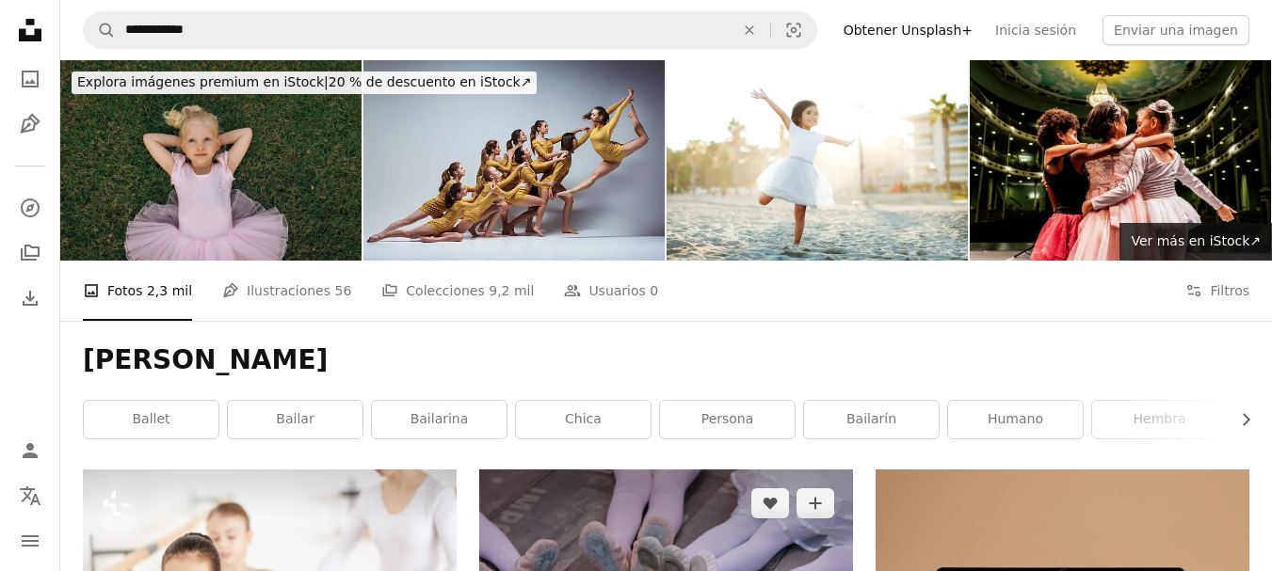
scroll to position [94, 0]
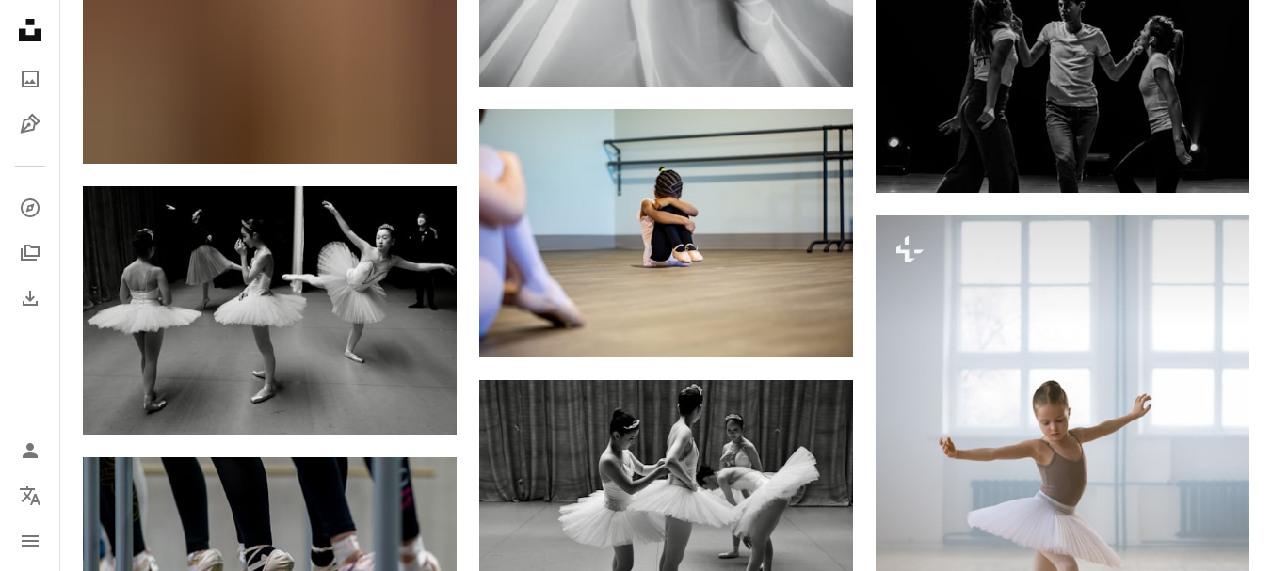
scroll to position [2353, 0]
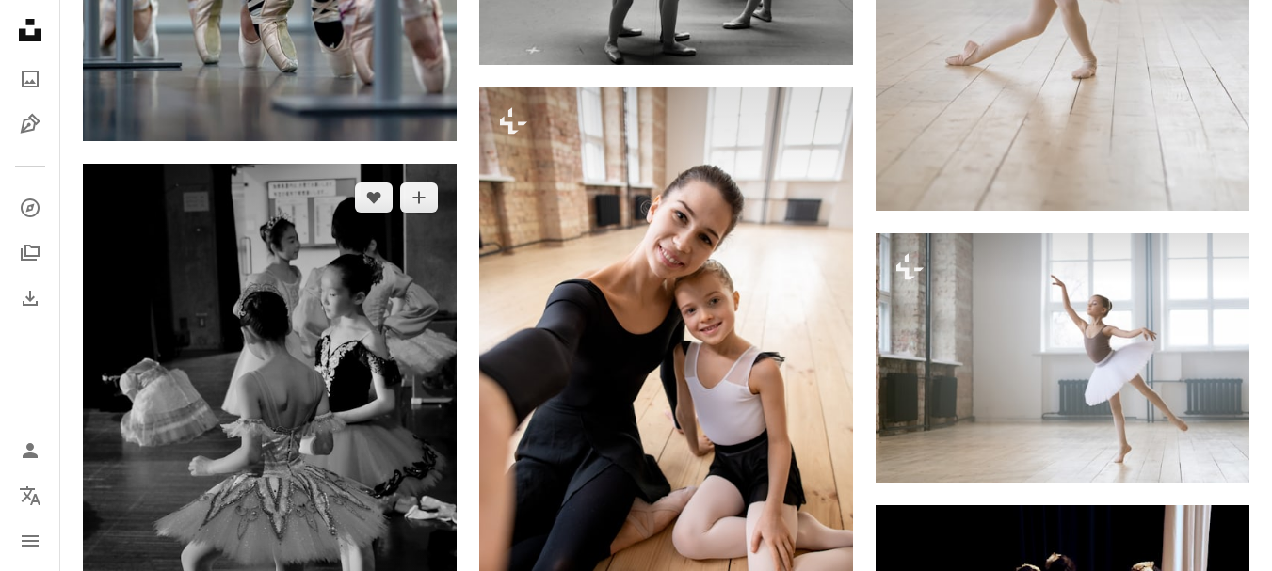
scroll to position [2636, 0]
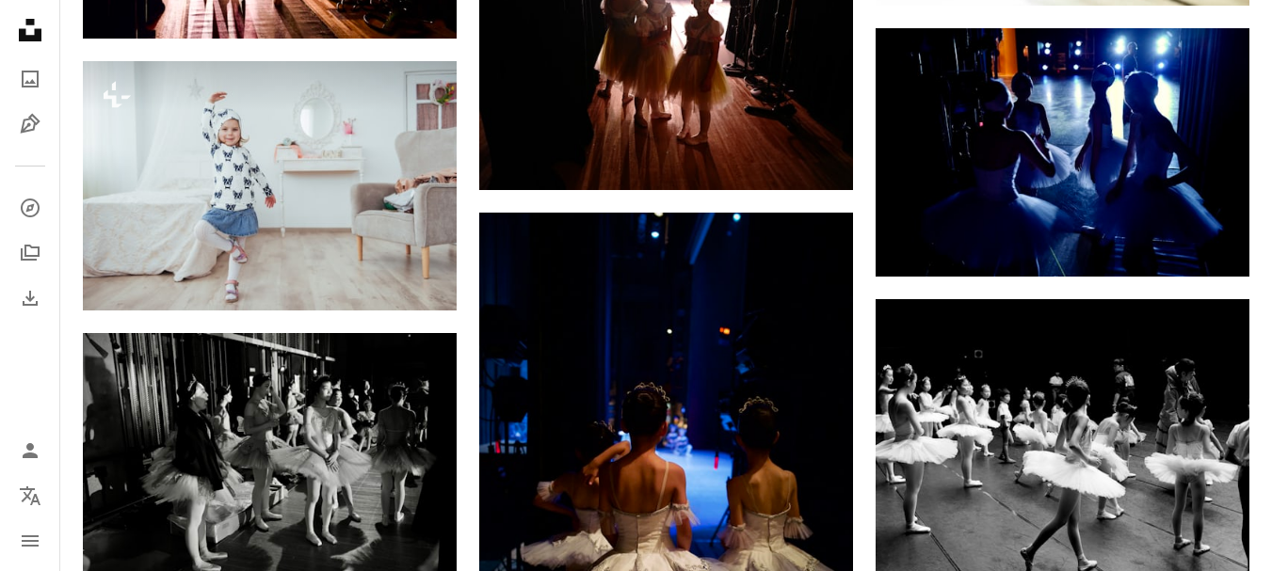
scroll to position [5459, 0]
